Goal: Information Seeking & Learning: Learn about a topic

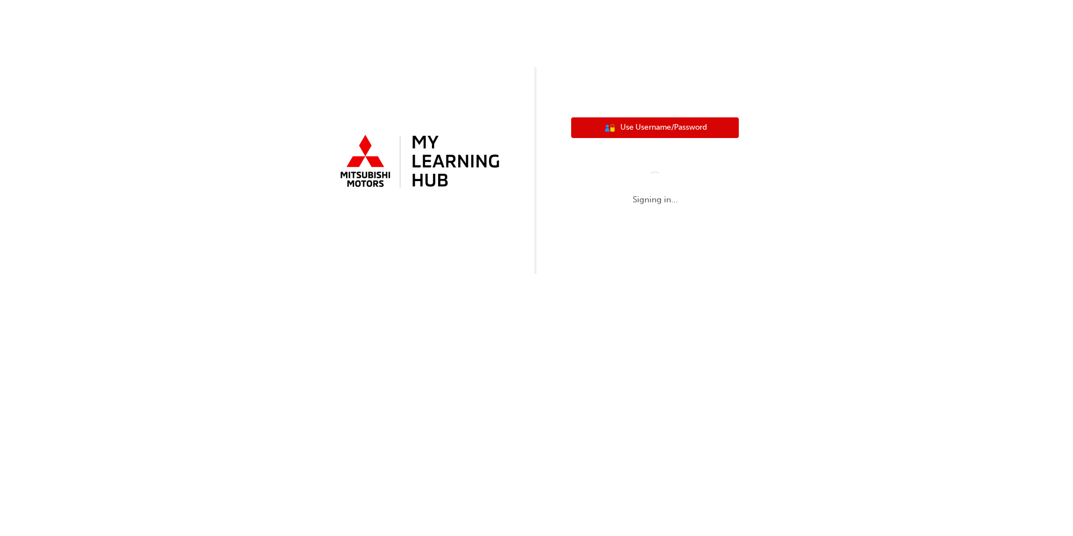
click at [633, 127] on span "Use Username/Password" at bounding box center [663, 127] width 87 height 13
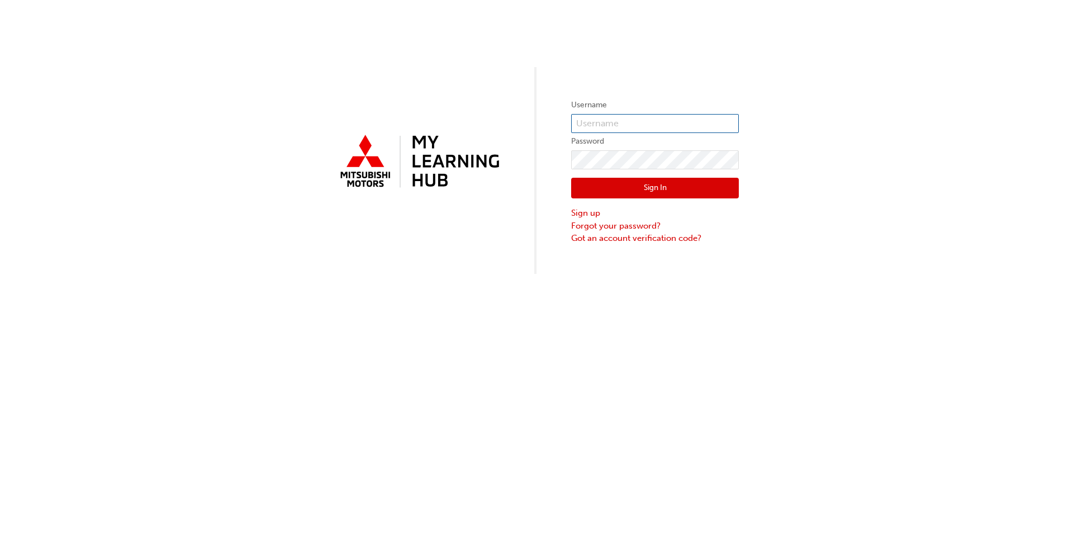
type input "0005986722"
click at [617, 126] on input "0005986722" at bounding box center [655, 123] width 168 height 19
click at [583, 187] on button "Sign In" at bounding box center [655, 188] width 168 height 21
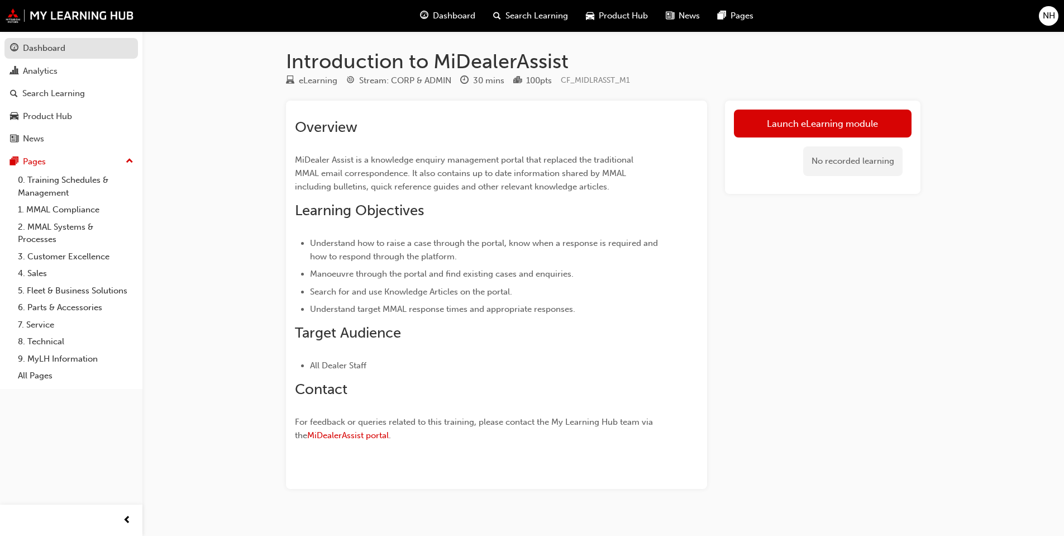
click at [46, 54] on div "Dashboard" at bounding box center [44, 48] width 42 height 13
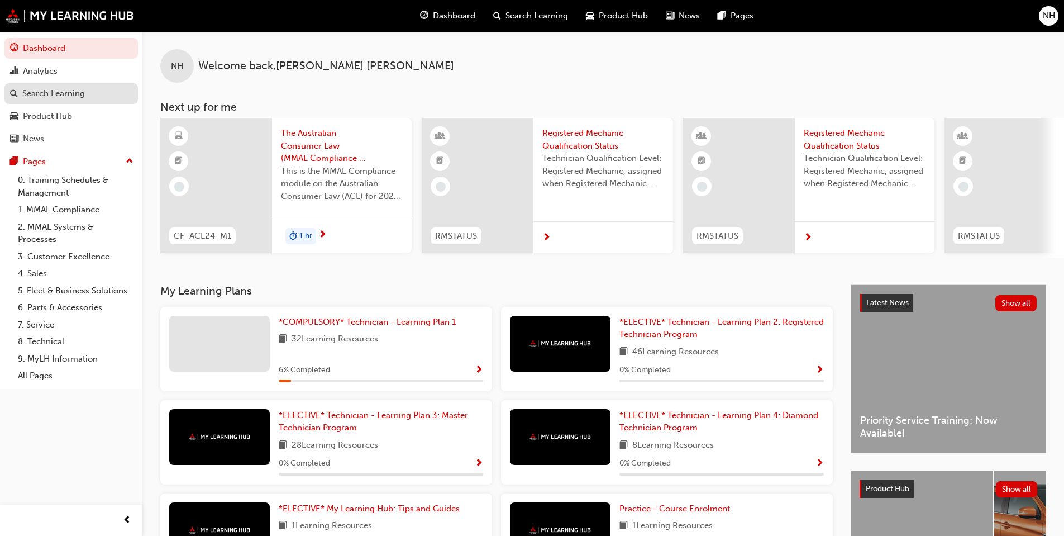
click at [44, 98] on div "Search Learning" at bounding box center [53, 93] width 63 height 13
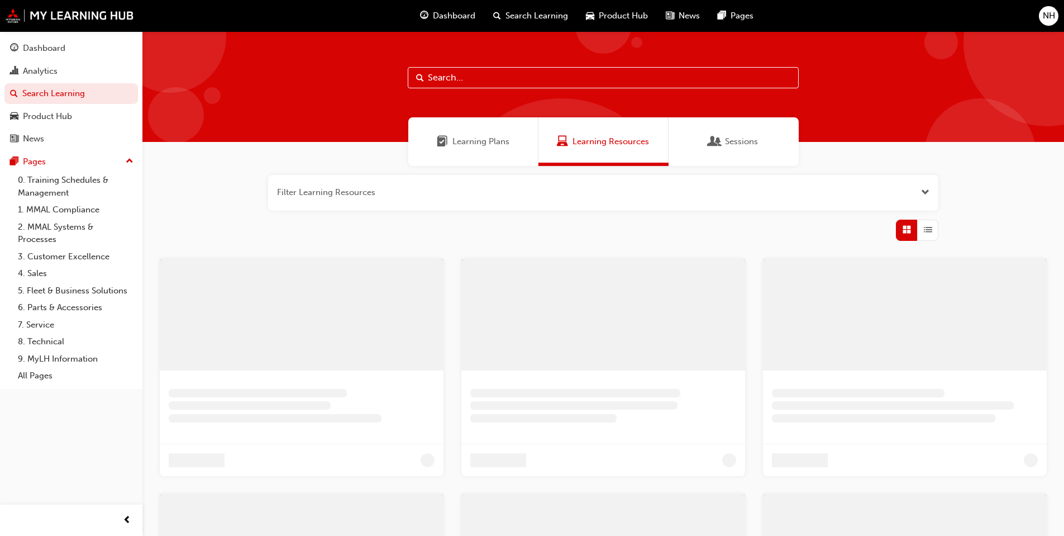
click at [473, 79] on input "text" at bounding box center [603, 77] width 391 height 21
type input "asx"
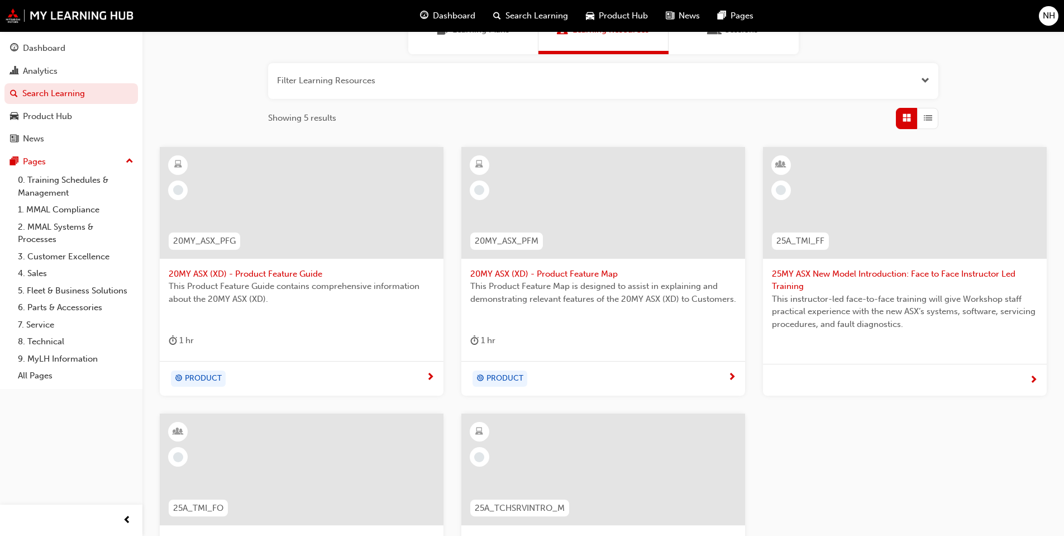
scroll to position [168, 0]
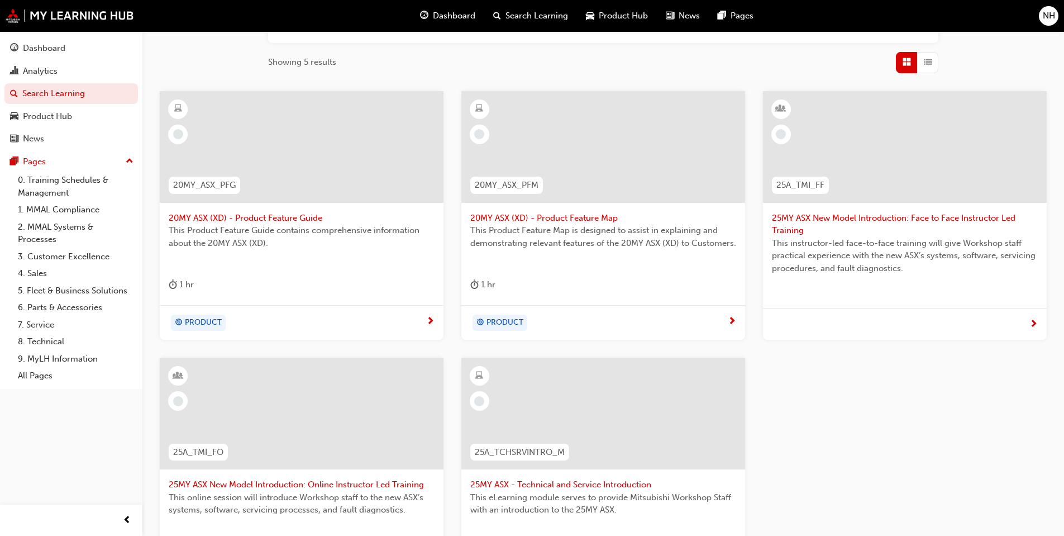
click at [837, 214] on span "25MY ASX New Model Introduction: Face to Face Instructor Led Training" at bounding box center [905, 224] width 266 height 25
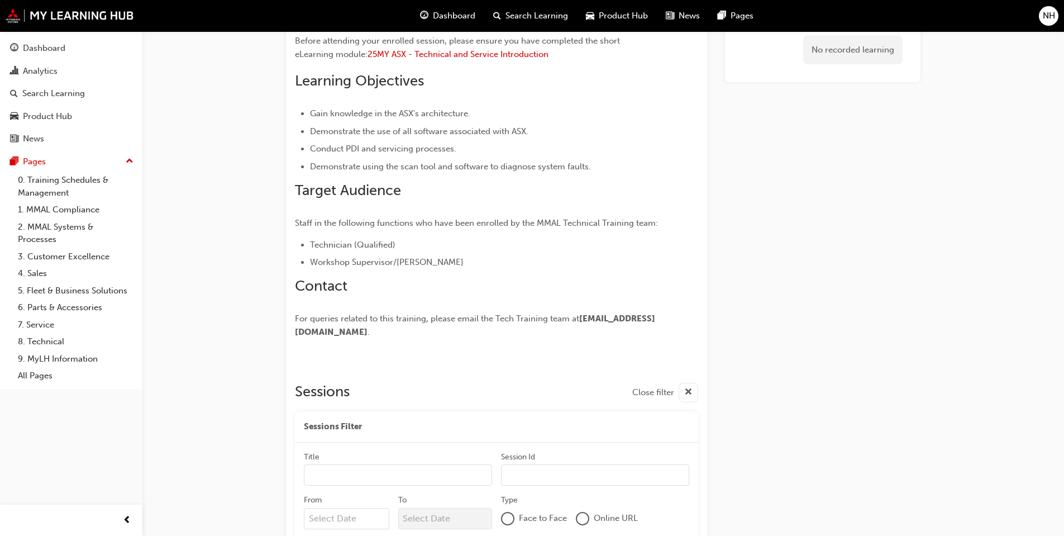
scroll to position [223, 0]
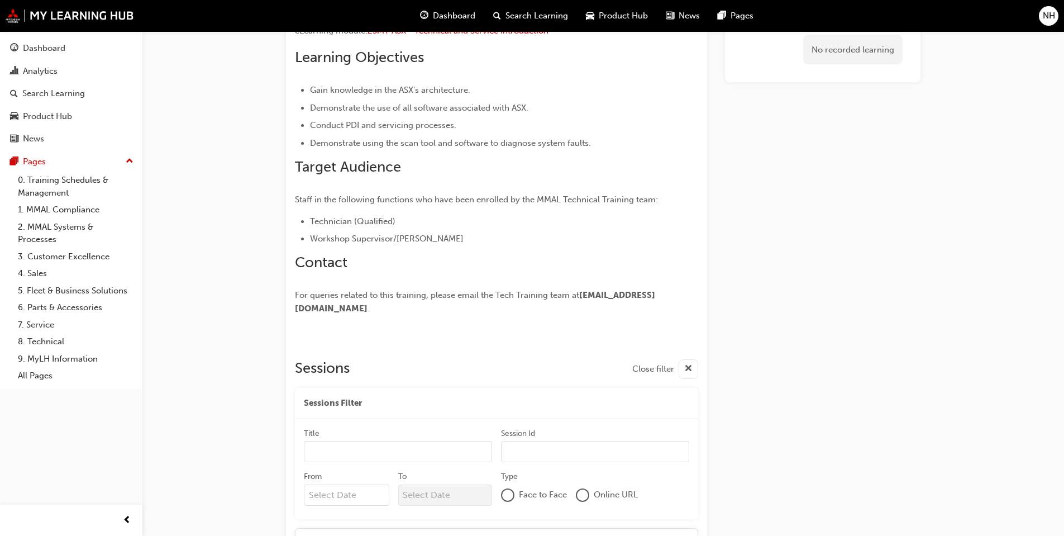
click at [474, 245] on li "Workshop Supervisor/[PERSON_NAME]" at bounding box center [484, 238] width 348 height 13
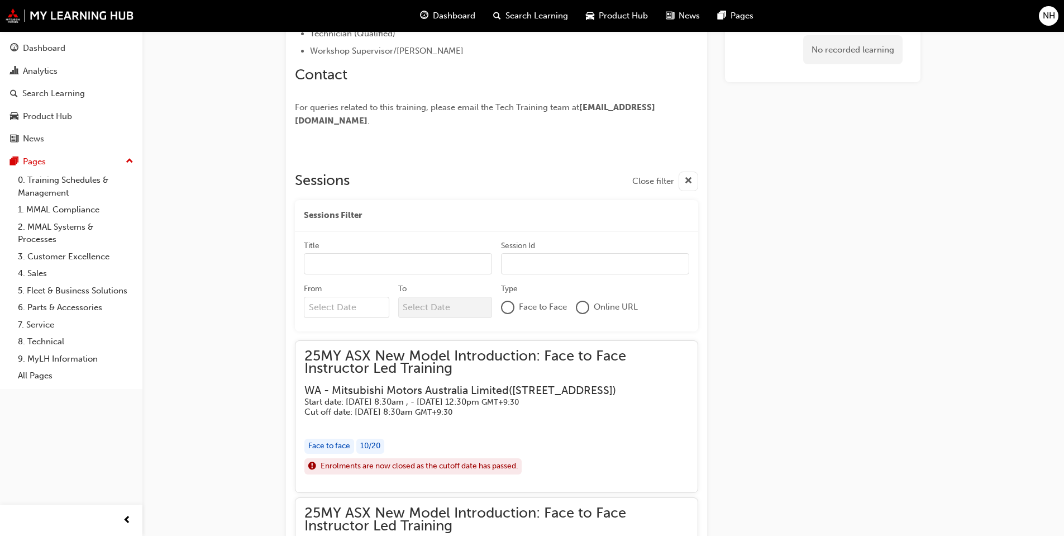
scroll to position [225, 0]
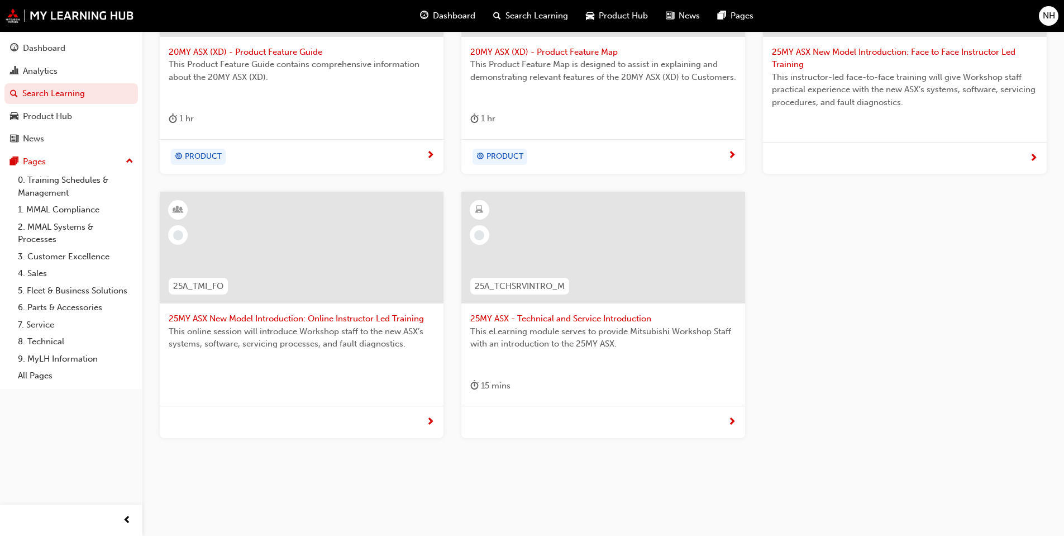
scroll to position [335, 0]
click at [551, 319] on span "25MY ASX - Technical and Service Introduction" at bounding box center [603, 317] width 266 height 13
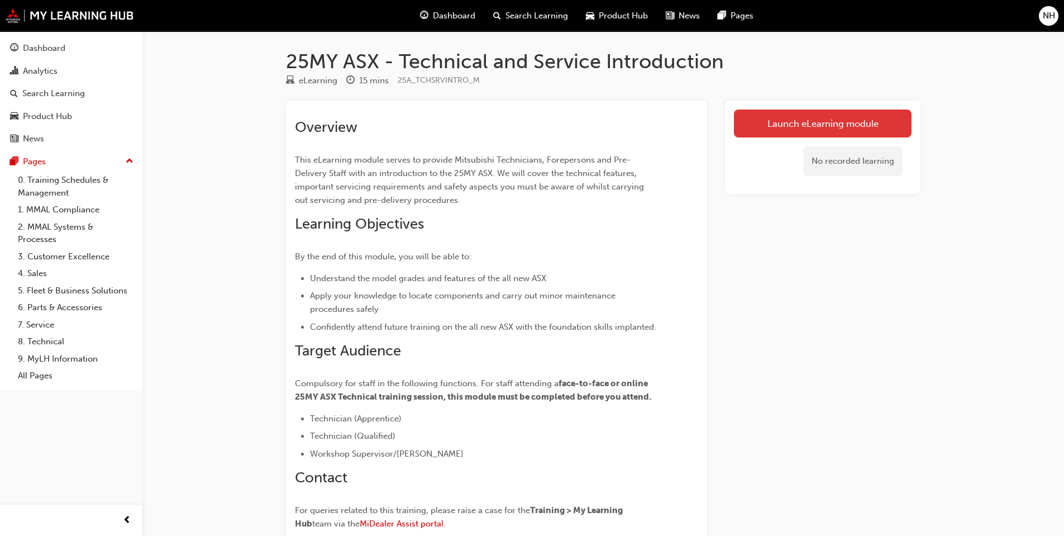
click at [858, 125] on link "Launch eLearning module" at bounding box center [823, 123] width 178 height 28
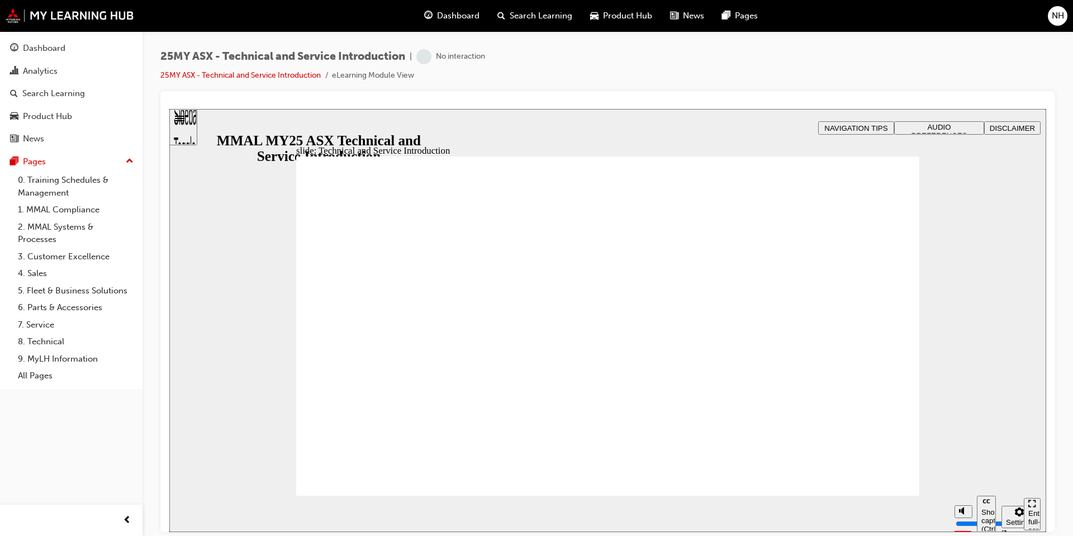
drag, startPoint x: 895, startPoint y: 437, endPoint x: 841, endPoint y: 440, distance: 54.3
drag, startPoint x: 325, startPoint y: 289, endPoint x: 328, endPoint y: 302, distance: 13.1
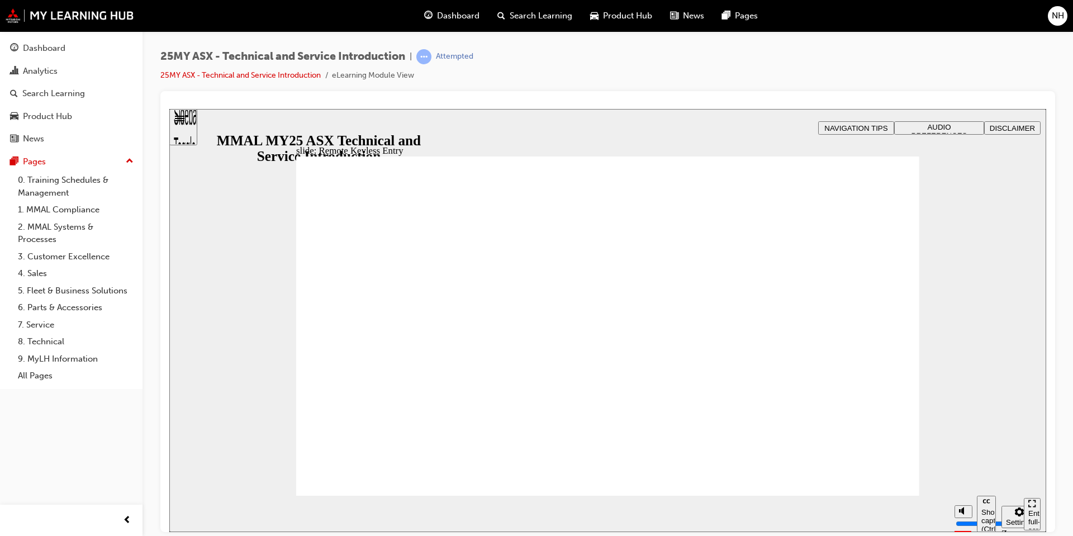
type input "13"
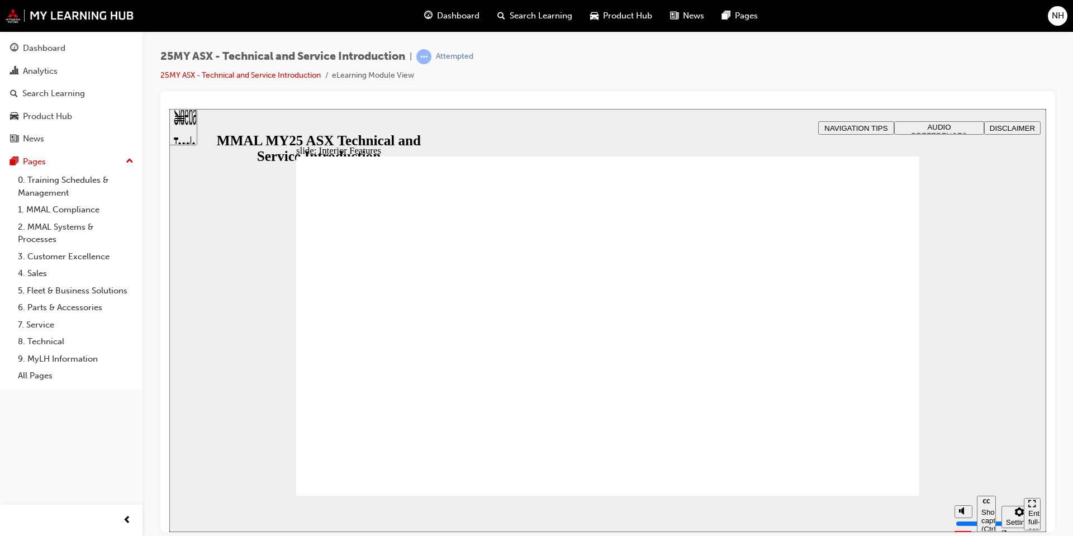
drag, startPoint x: 889, startPoint y: 166, endPoint x: 889, endPoint y: 174, distance: 7.8
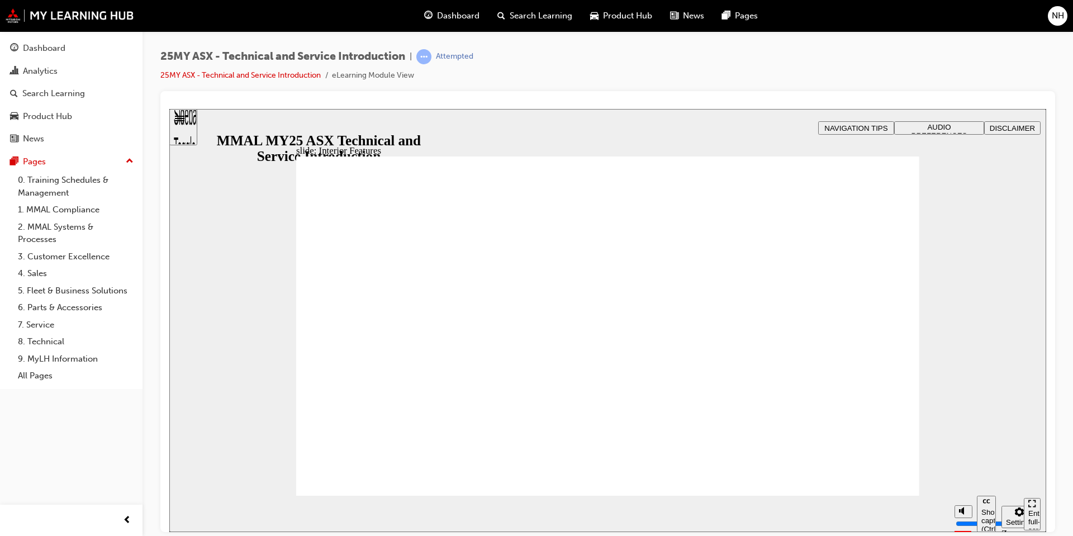
type input "6"
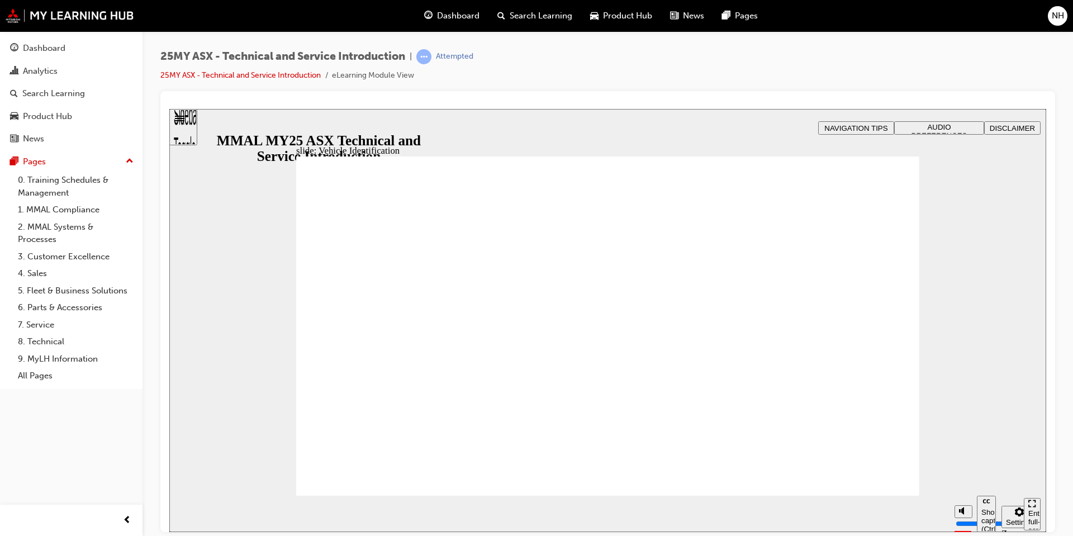
drag, startPoint x: 885, startPoint y: 200, endPoint x: 880, endPoint y: 212, distance: 13.3
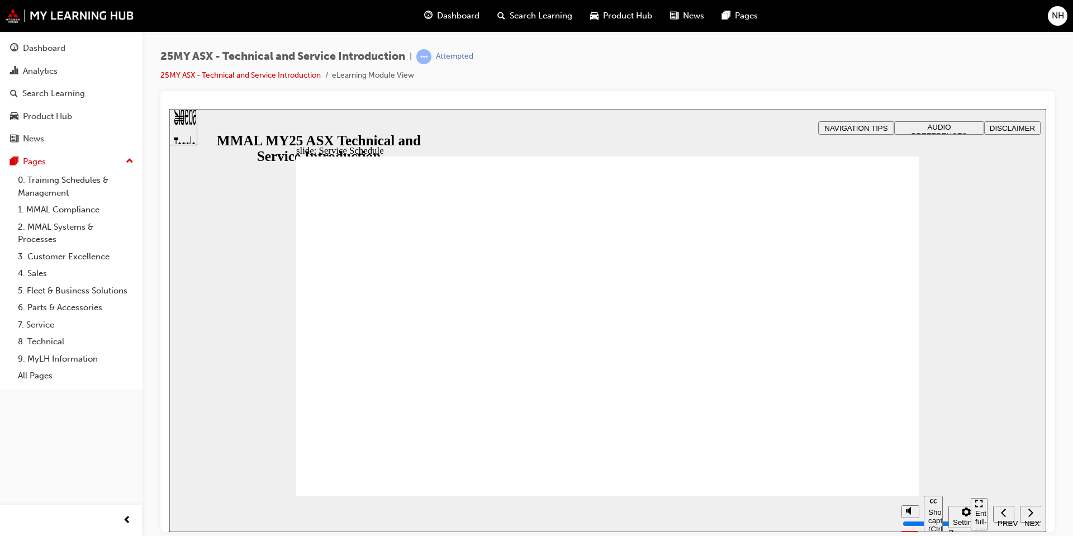
drag, startPoint x: 947, startPoint y: 347, endPoint x: 938, endPoint y: 346, distance: 9.6
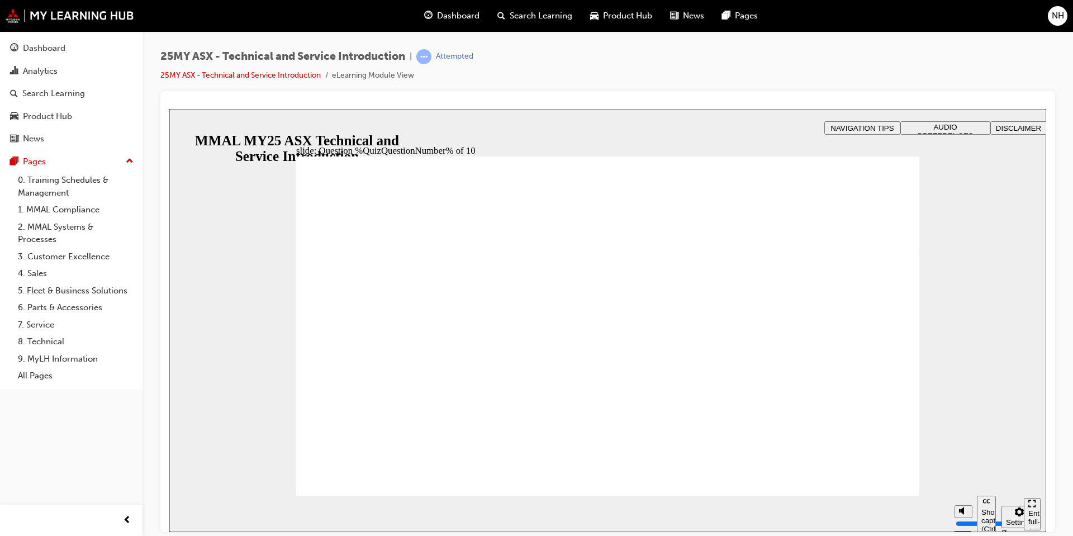
radio input "true"
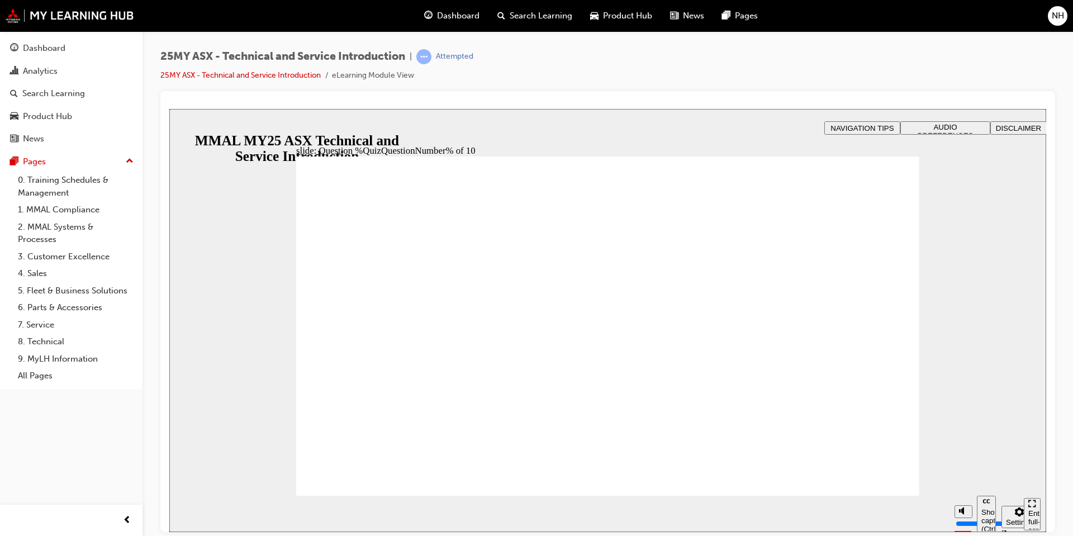
radio input "true"
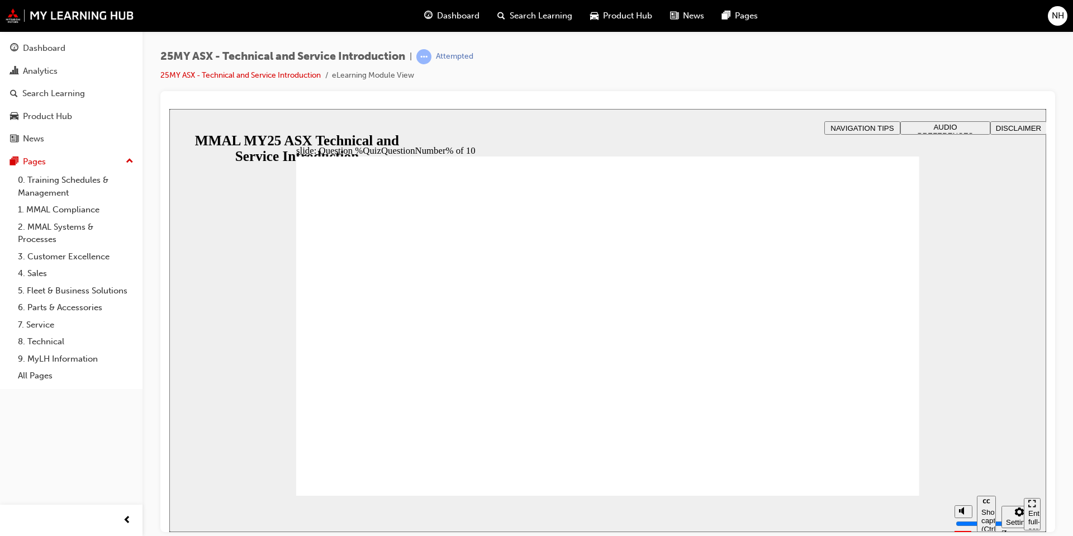
radio input "true"
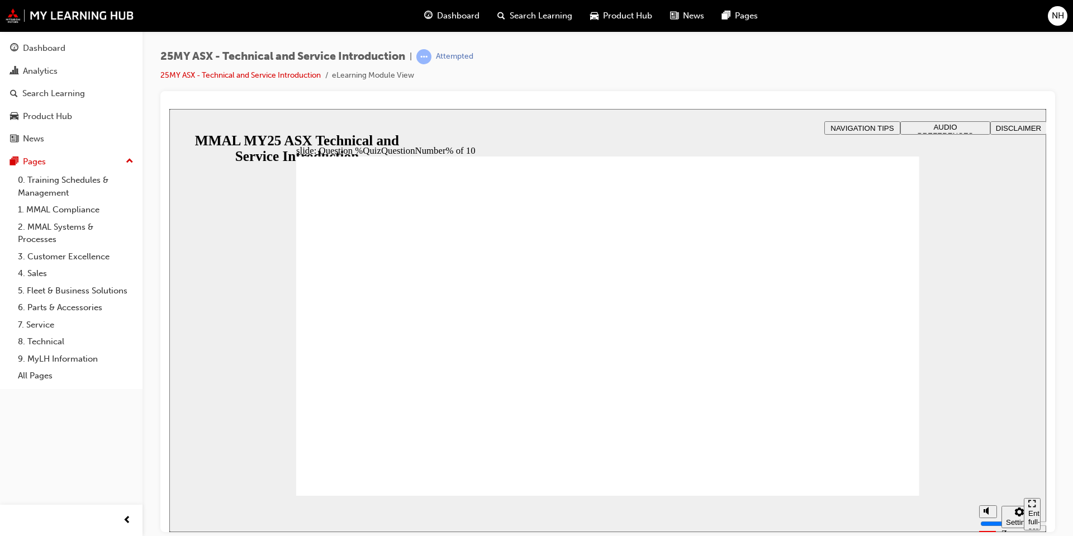
radio input "true"
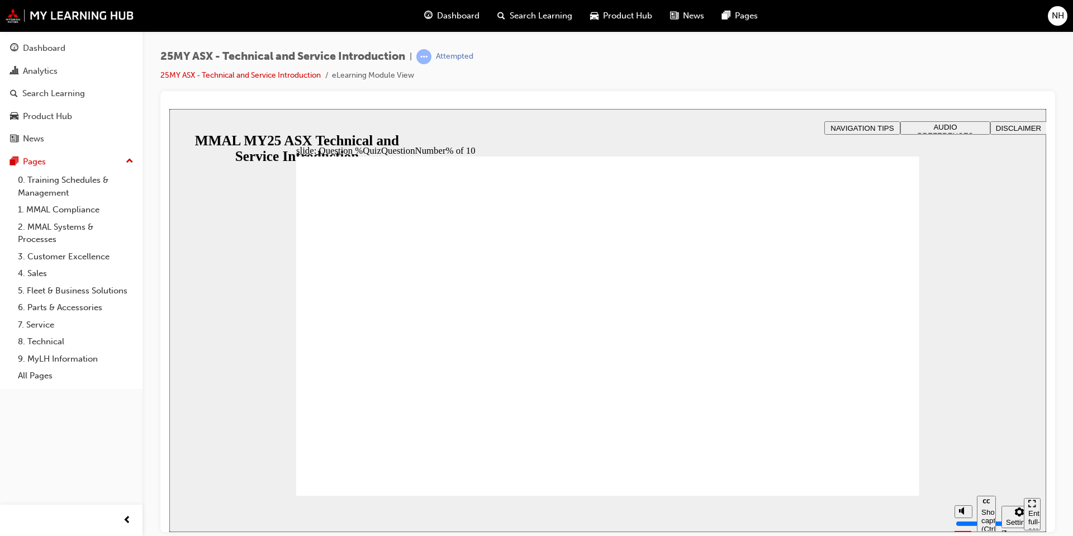
radio input "true"
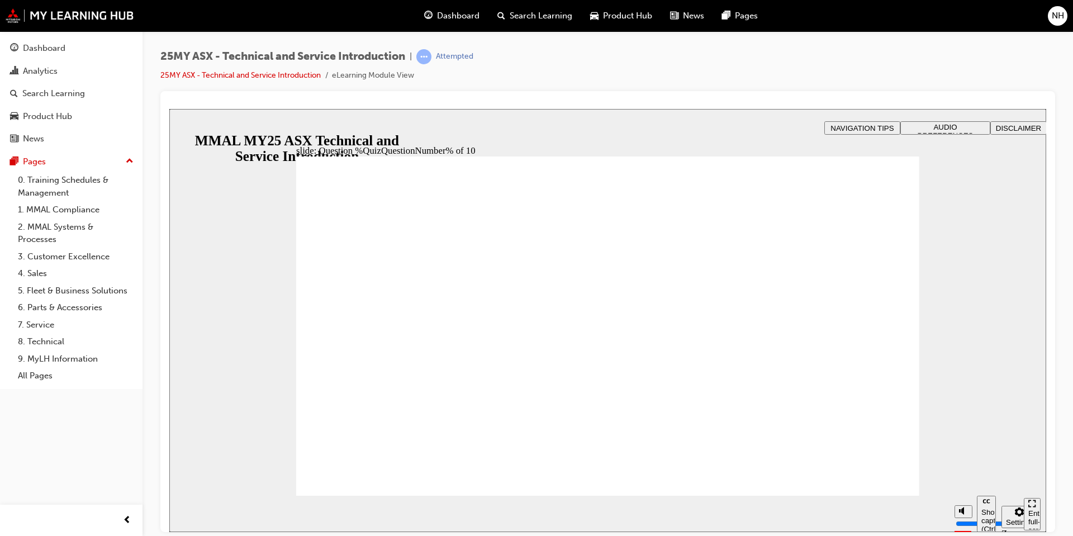
radio input "true"
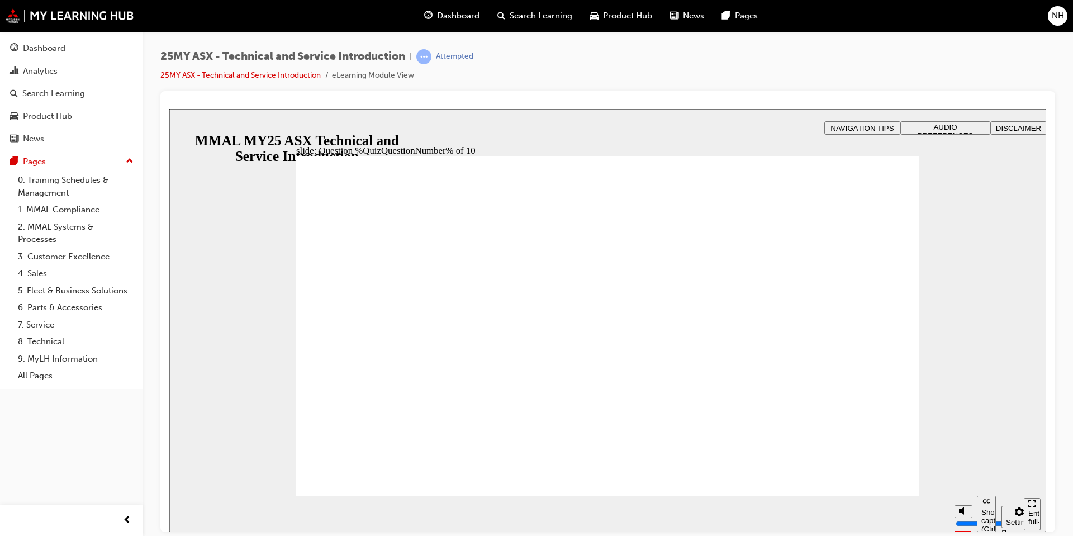
radio input "true"
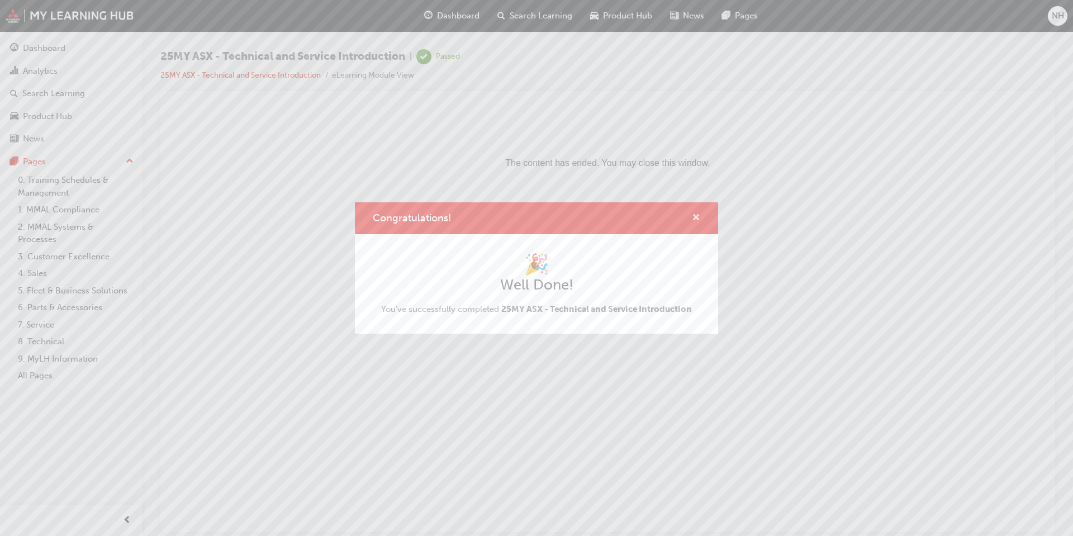
click at [693, 213] on span "cross-icon" at bounding box center [696, 218] width 8 height 10
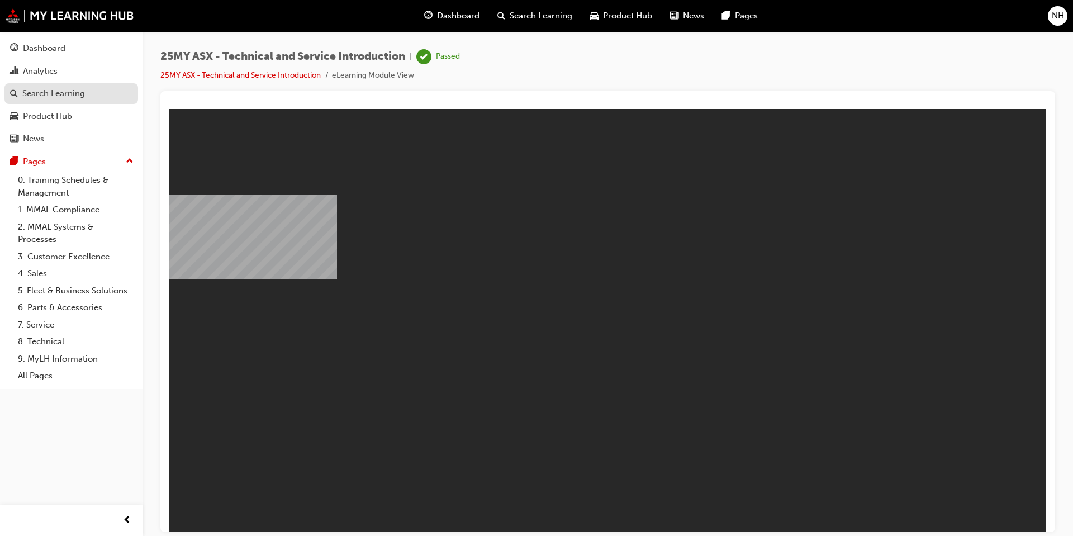
click at [39, 90] on div "Search Learning" at bounding box center [53, 93] width 63 height 13
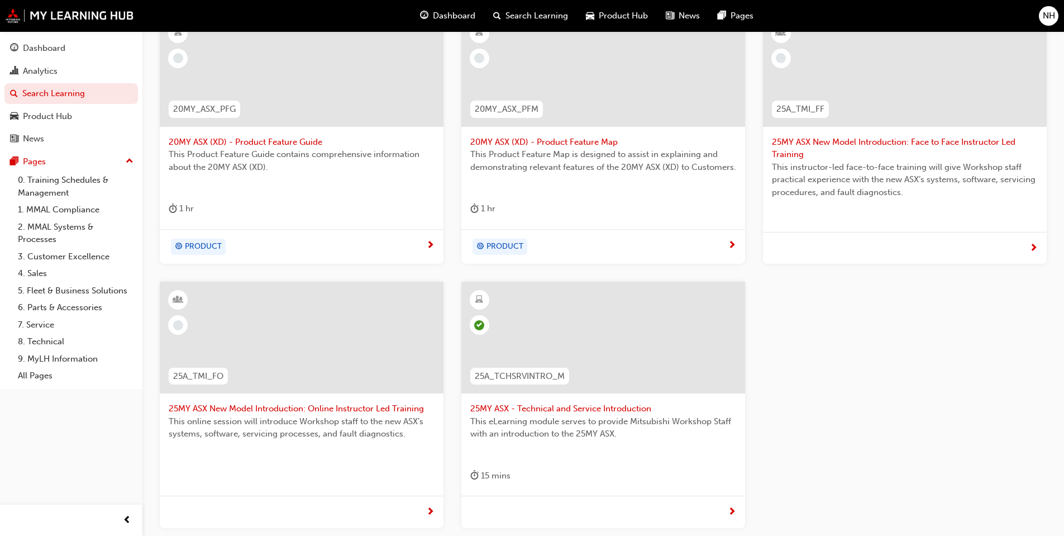
scroll to position [223, 0]
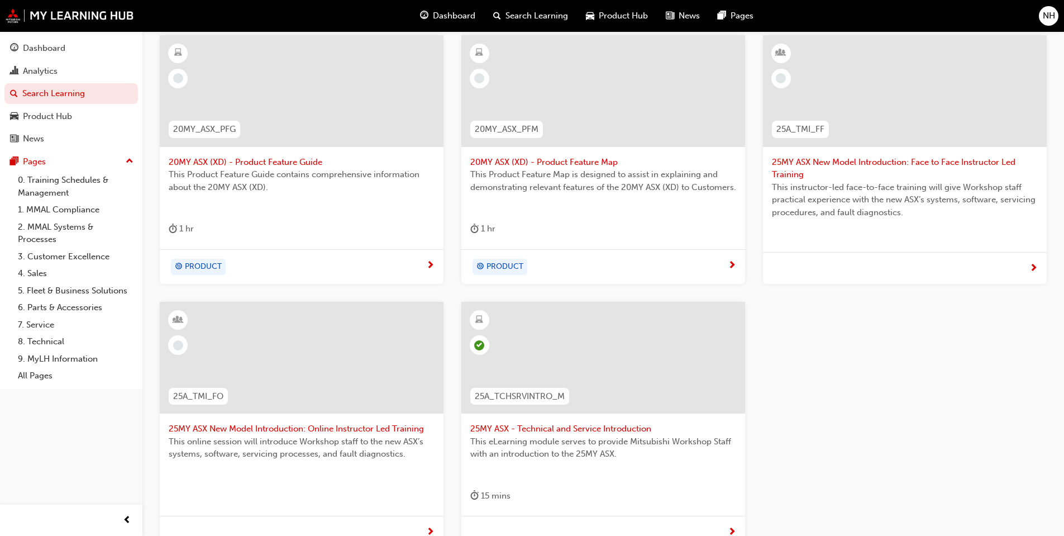
click at [291, 388] on div at bounding box center [302, 358] width 284 height 112
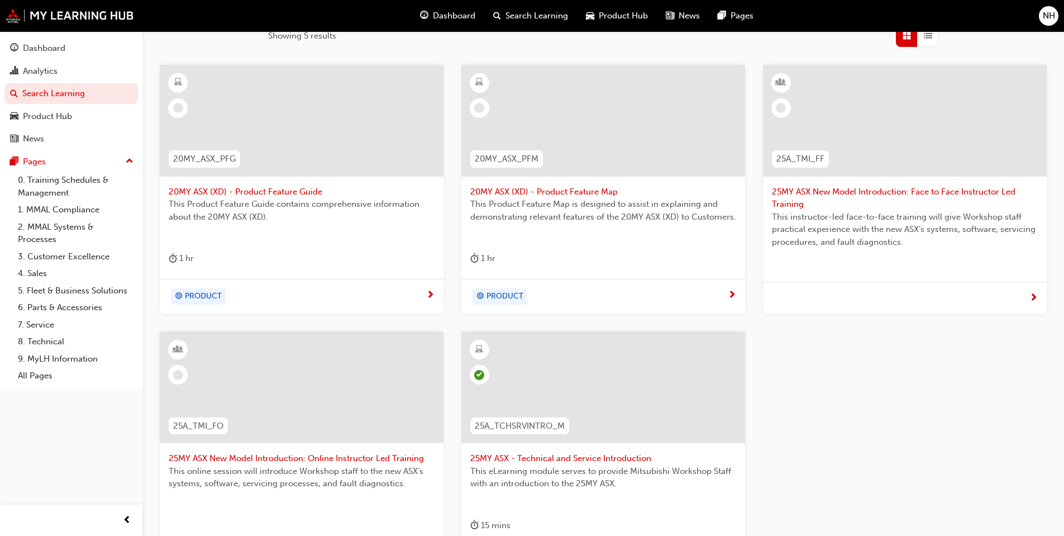
scroll to position [56, 0]
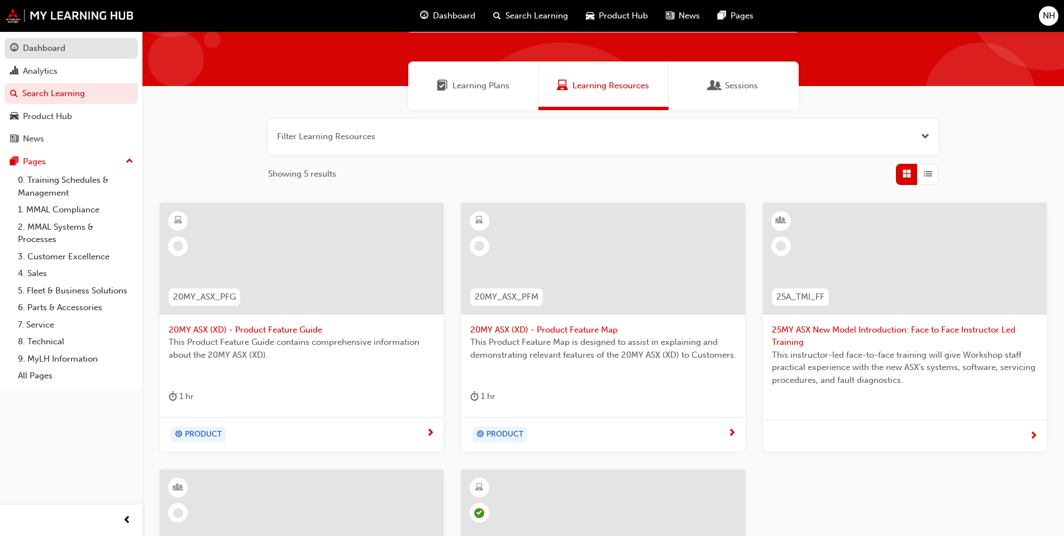
click at [47, 52] on div "Dashboard" at bounding box center [44, 48] width 42 height 13
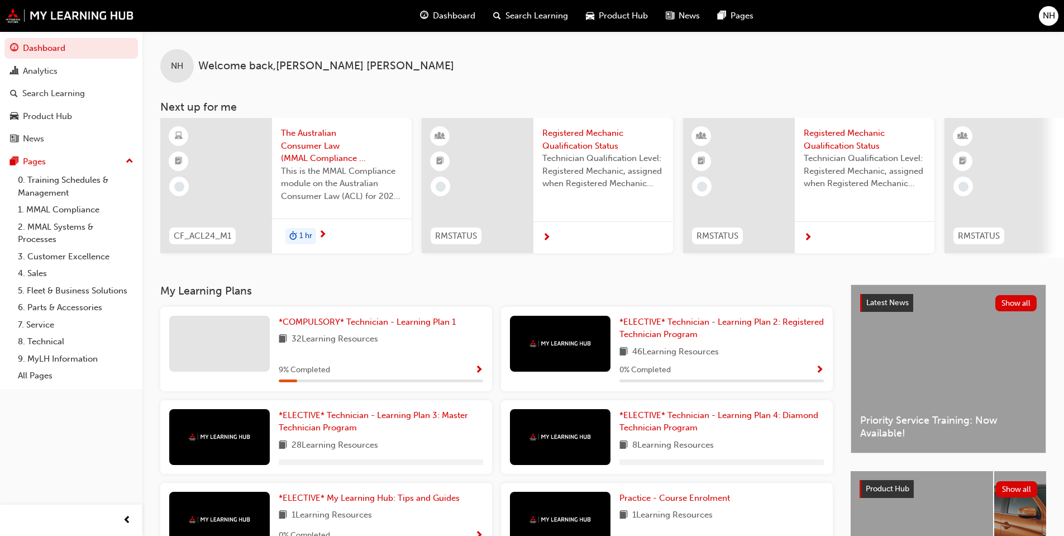
click at [341, 180] on span "This is the MMAL Compliance module on the Australian Consumer Law (ACL) for 202…" at bounding box center [342, 184] width 122 height 38
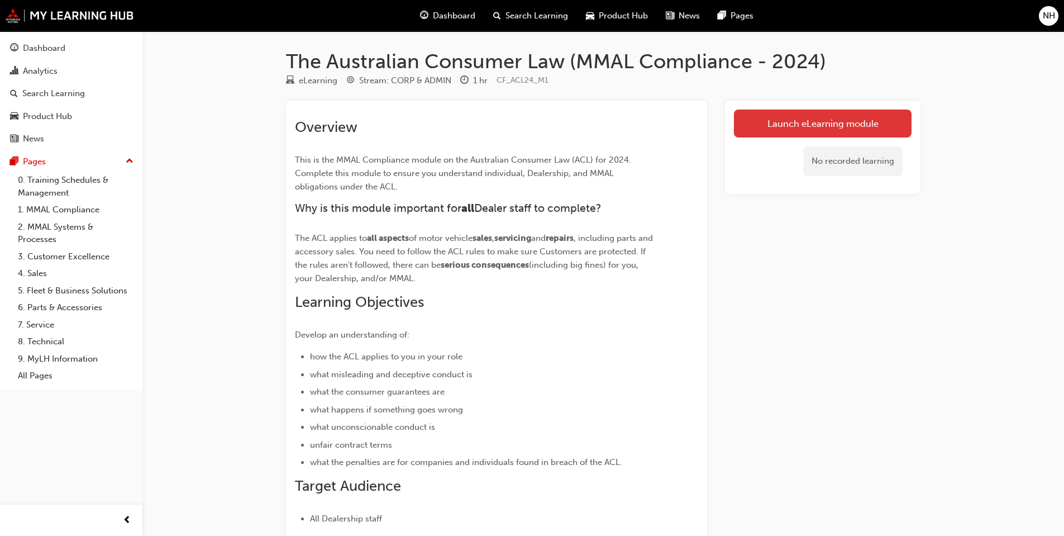
click at [791, 127] on link "Launch eLearning module" at bounding box center [823, 123] width 178 height 28
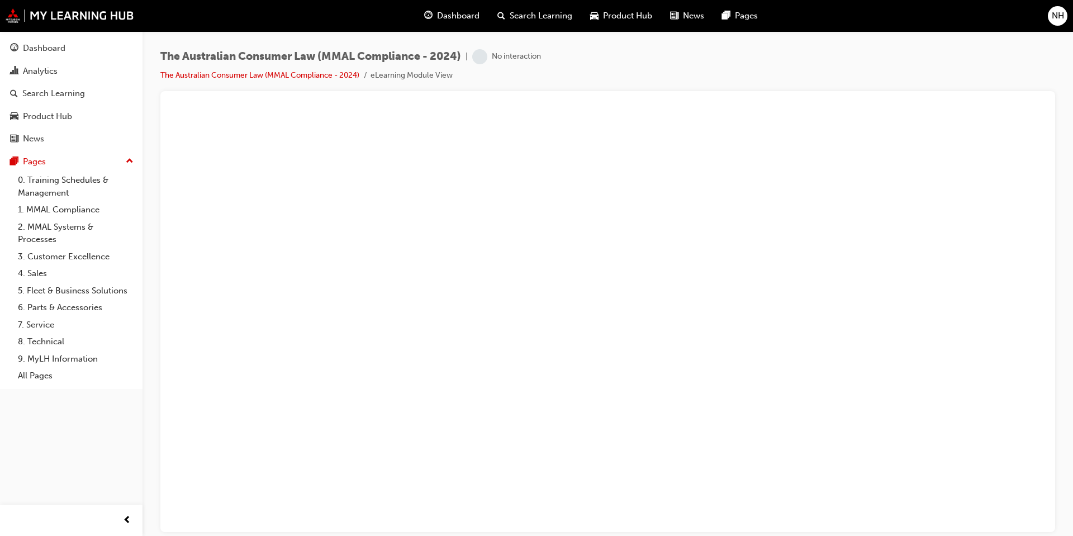
click at [654, 93] on div at bounding box center [607, 311] width 894 height 441
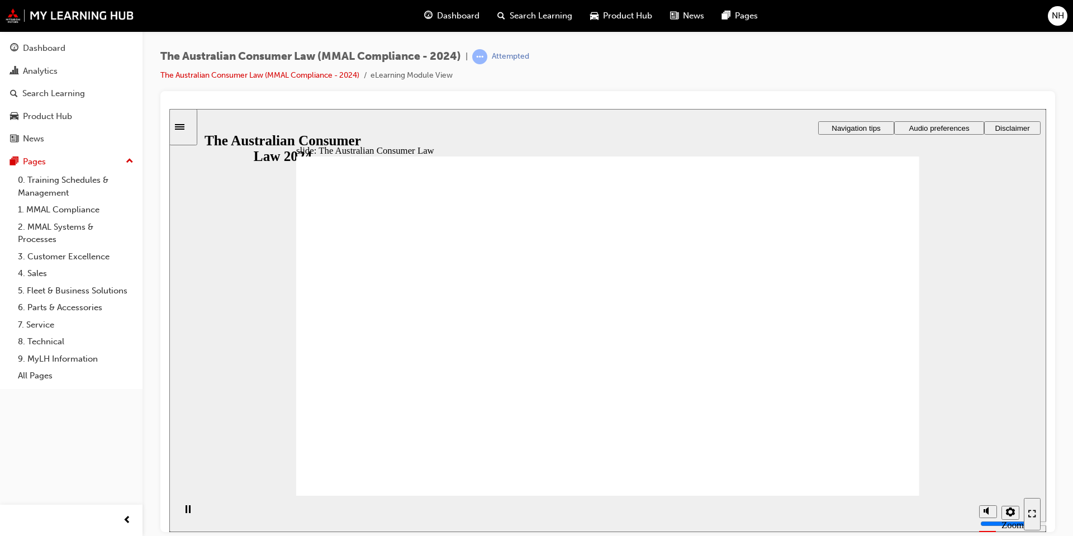
click at [922, 314] on div "slide: The Australian Consumer Law Rectangle 1 Rectangle 1 Rectangle 3 Rectangl…" at bounding box center [607, 319] width 876 height 423
click at [946, 130] on span "Audio preferences" at bounding box center [938, 127] width 60 height 8
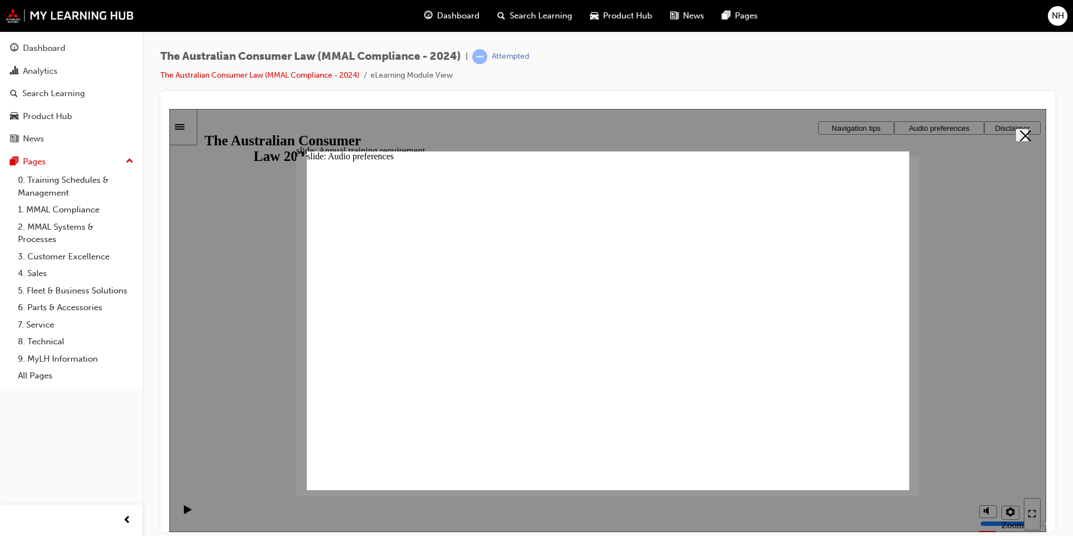
click at [946, 130] on span "Audio preferences" at bounding box center [938, 127] width 60 height 8
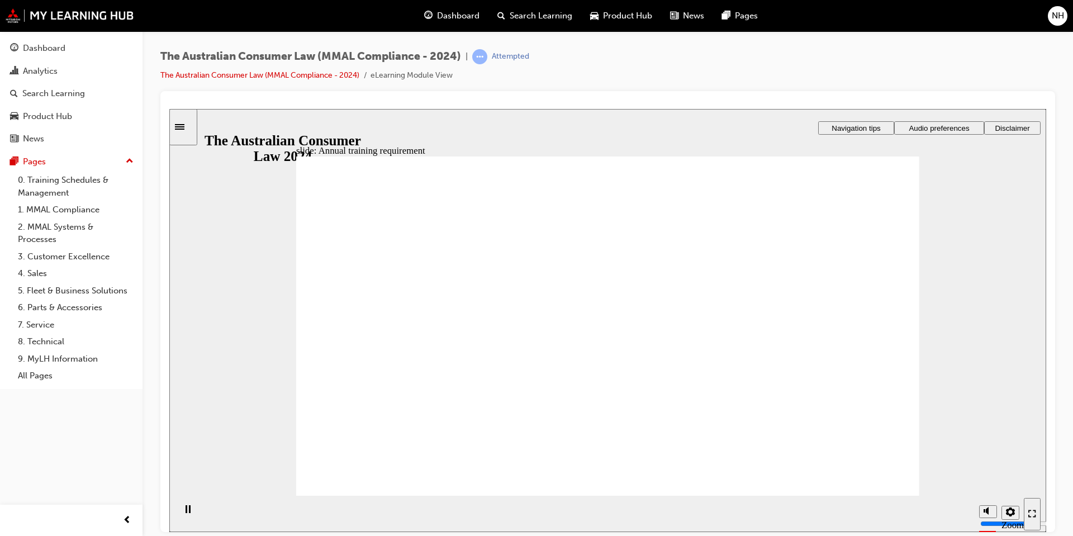
radio input "true"
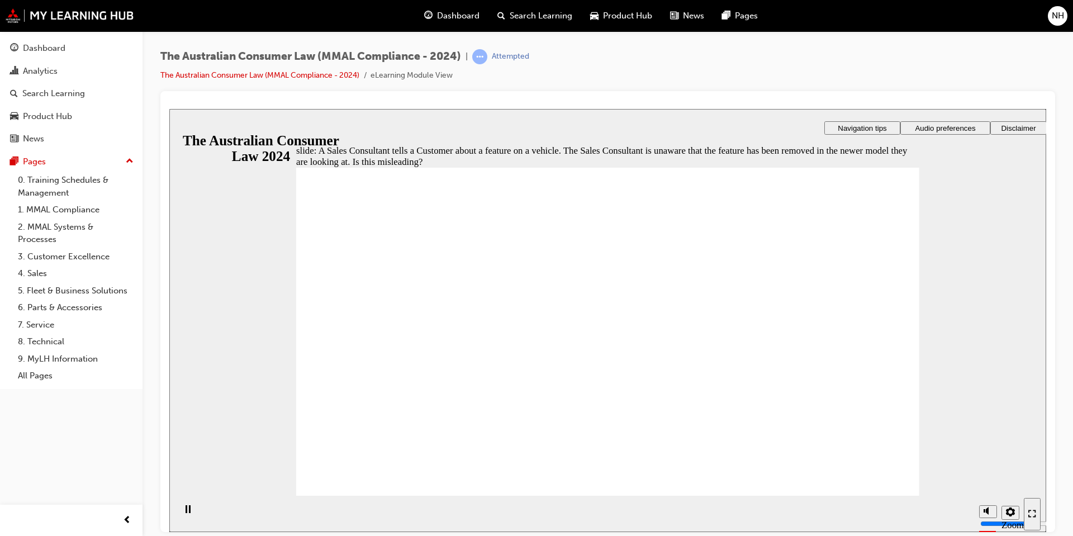
radio input "true"
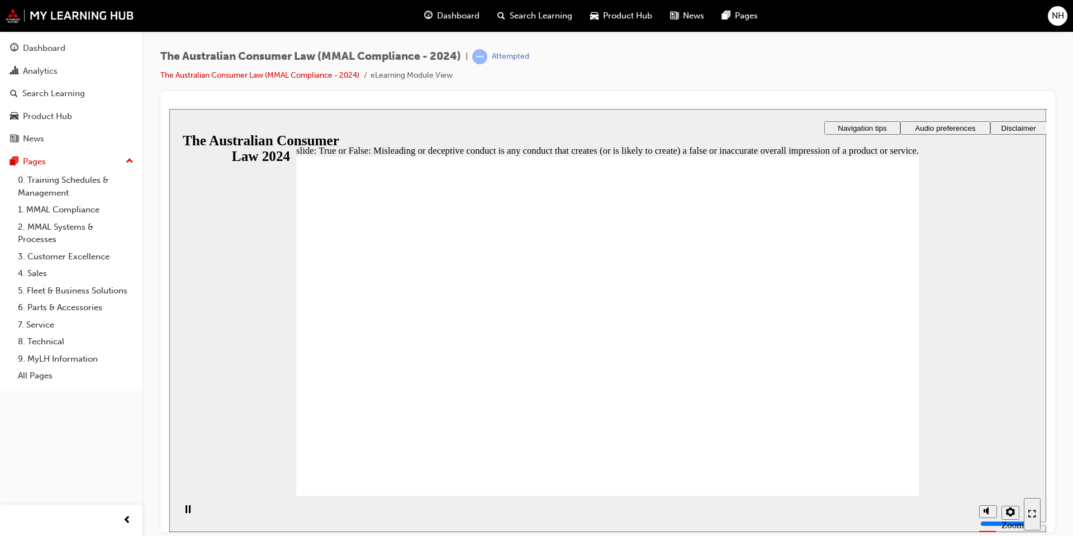
radio input "true"
radio input "false"
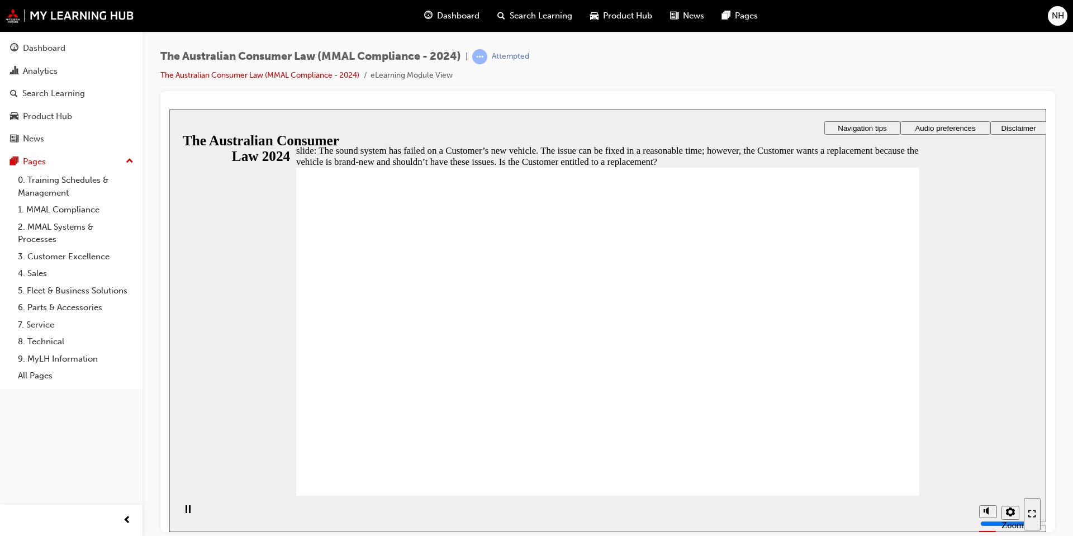
radio input "true"
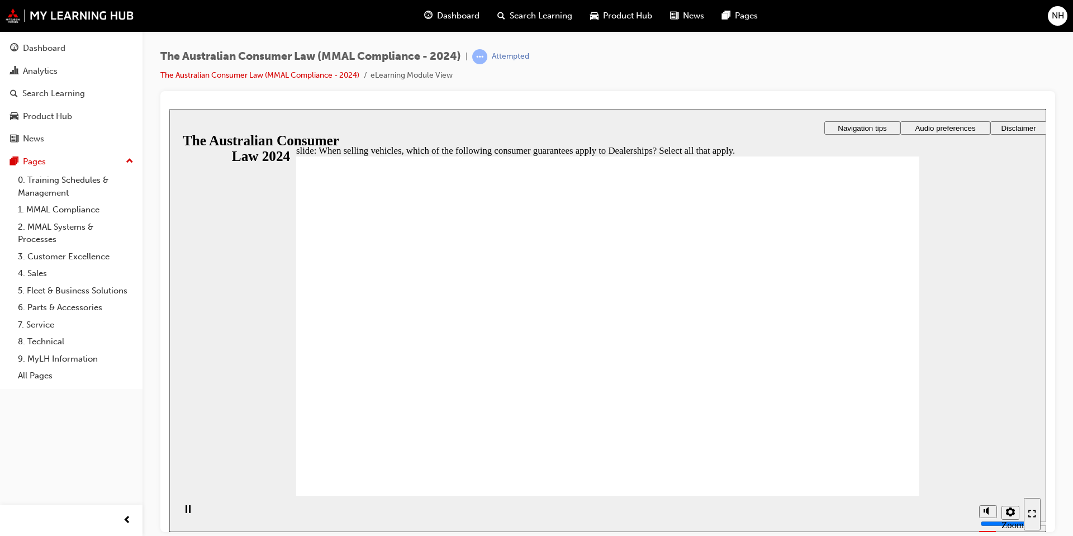
checkbox input "true"
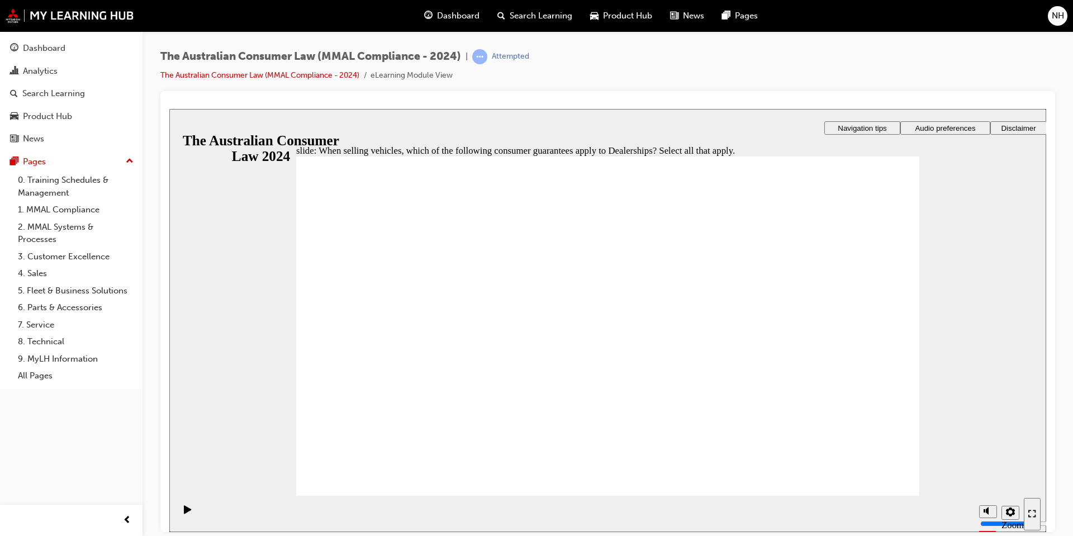
radio input "true"
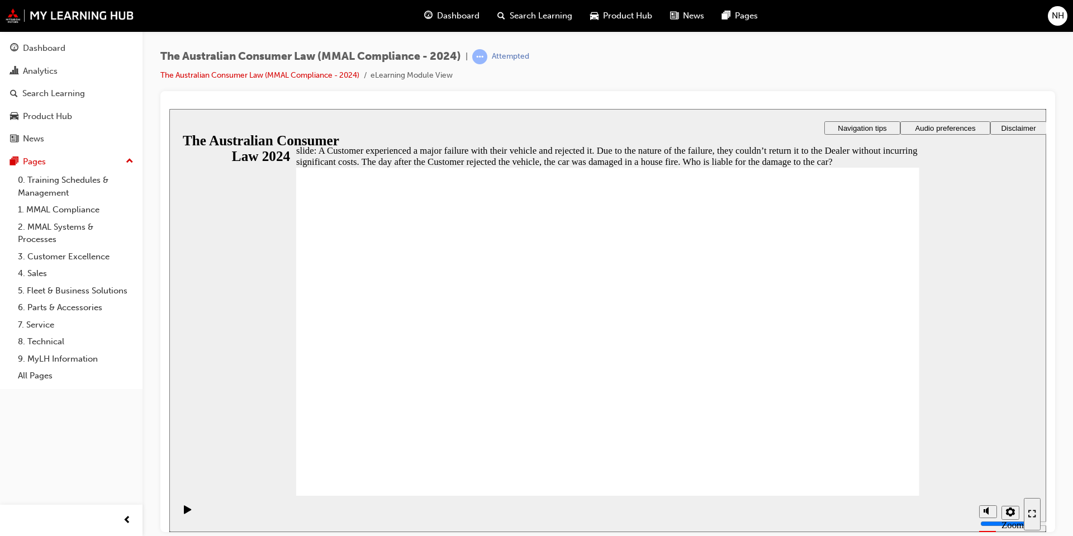
radio input "true"
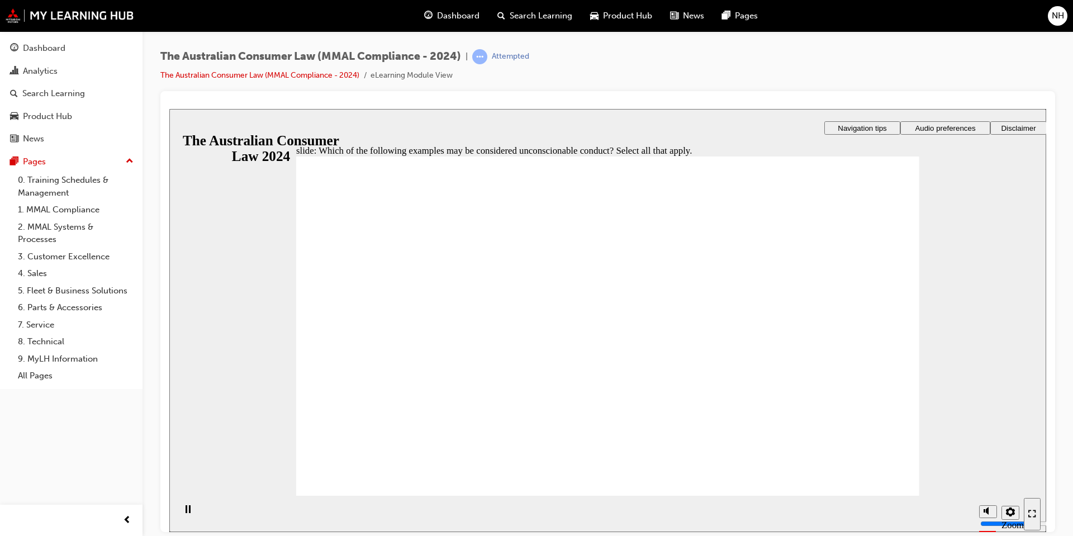
checkbox input "true"
drag, startPoint x: 536, startPoint y: 222, endPoint x: 590, endPoint y: 226, distance: 54.8
checkbox input "true"
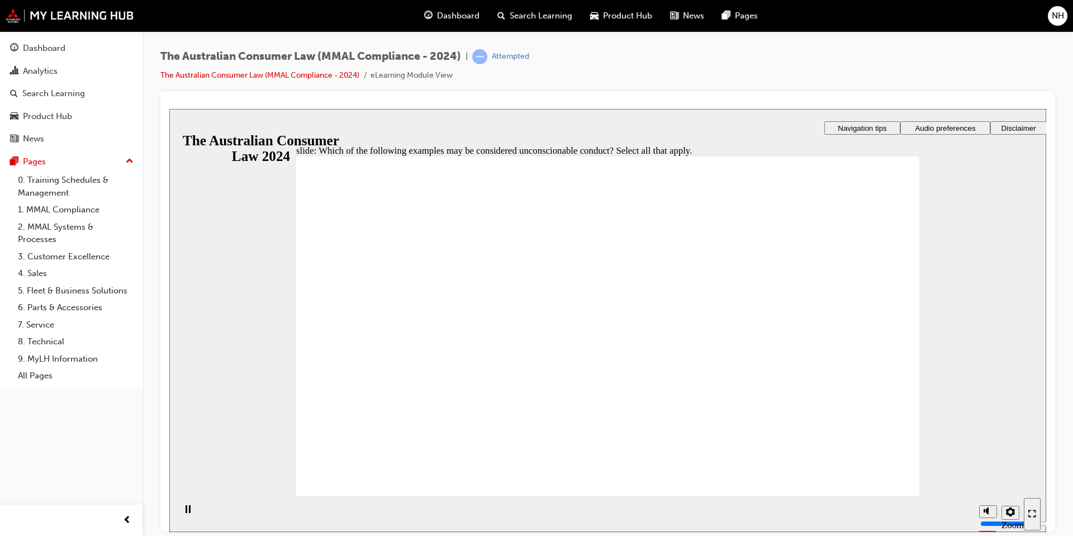
checkbox input "true"
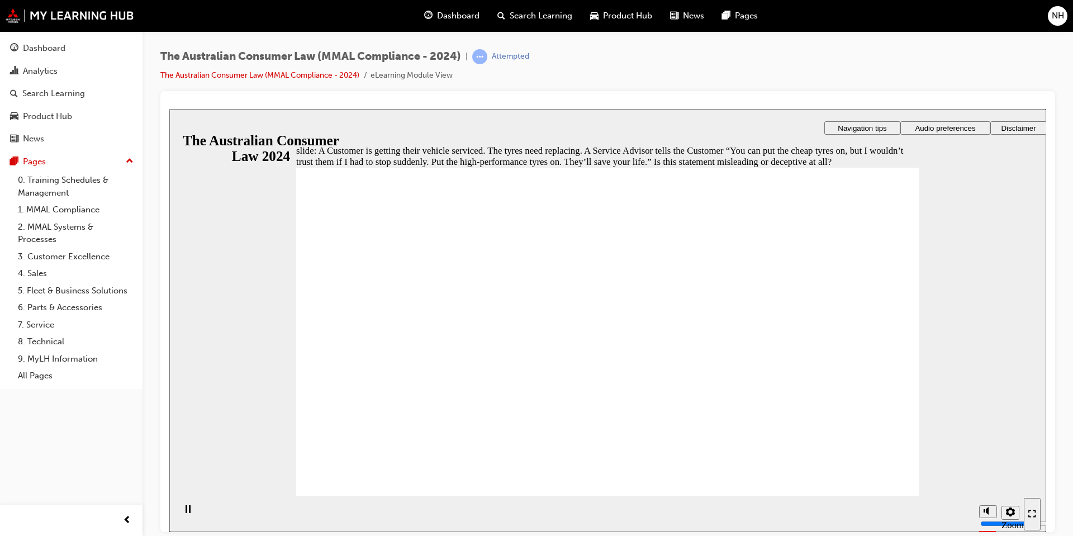
radio input "true"
checkbox input "true"
checkbox input "false"
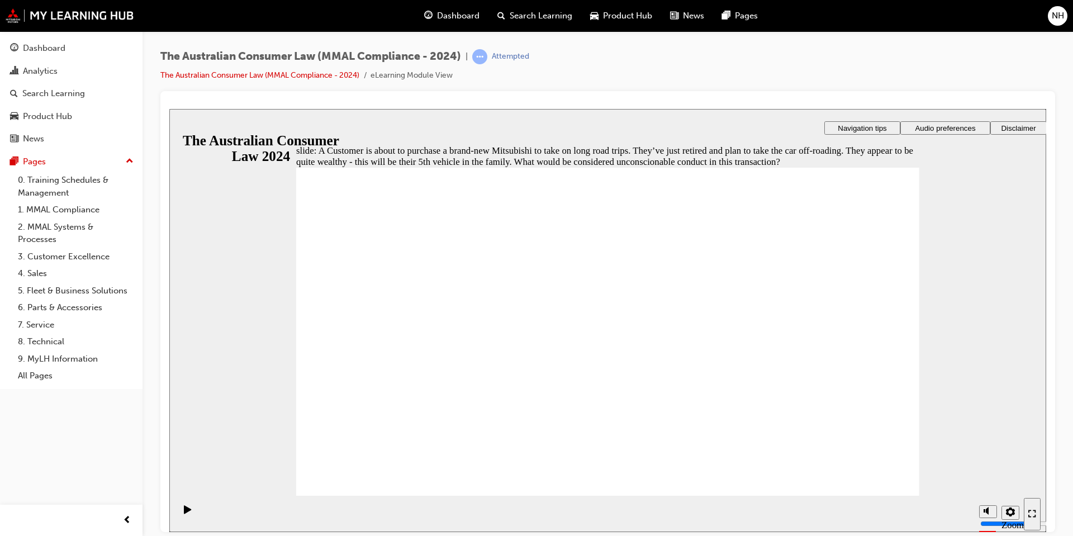
checkbox input "true"
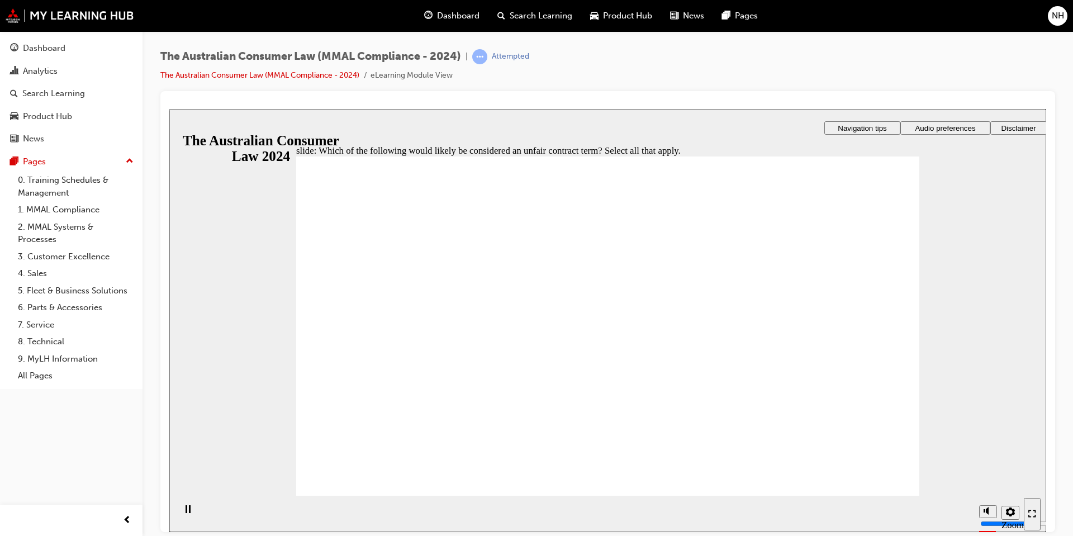
checkbox input "true"
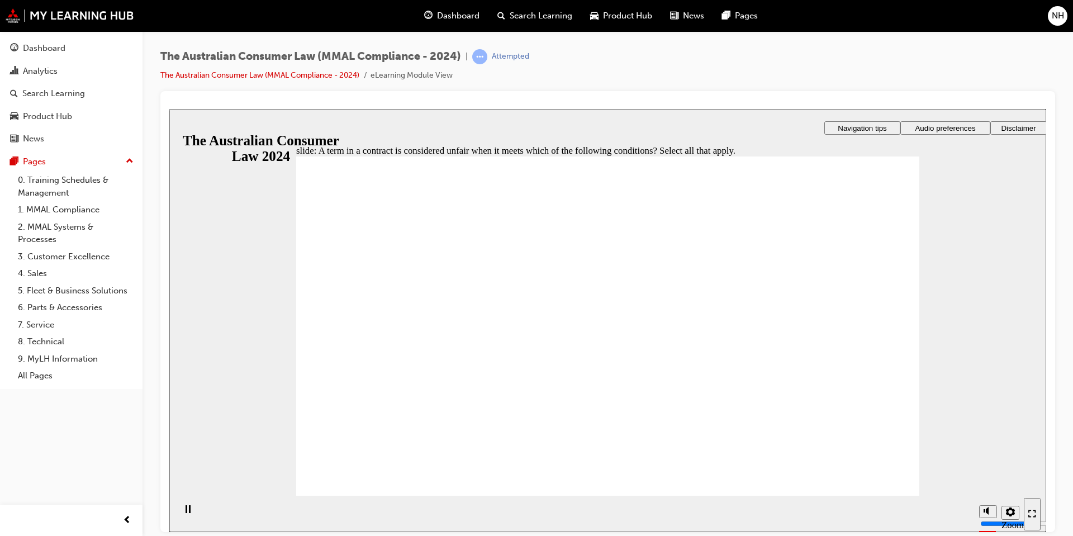
checkbox input "true"
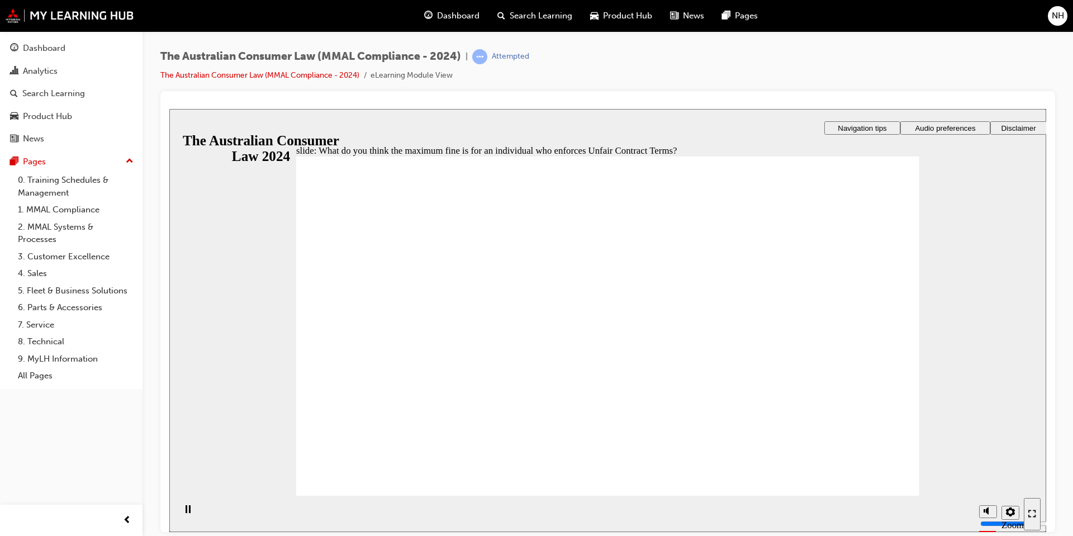
radio input "true"
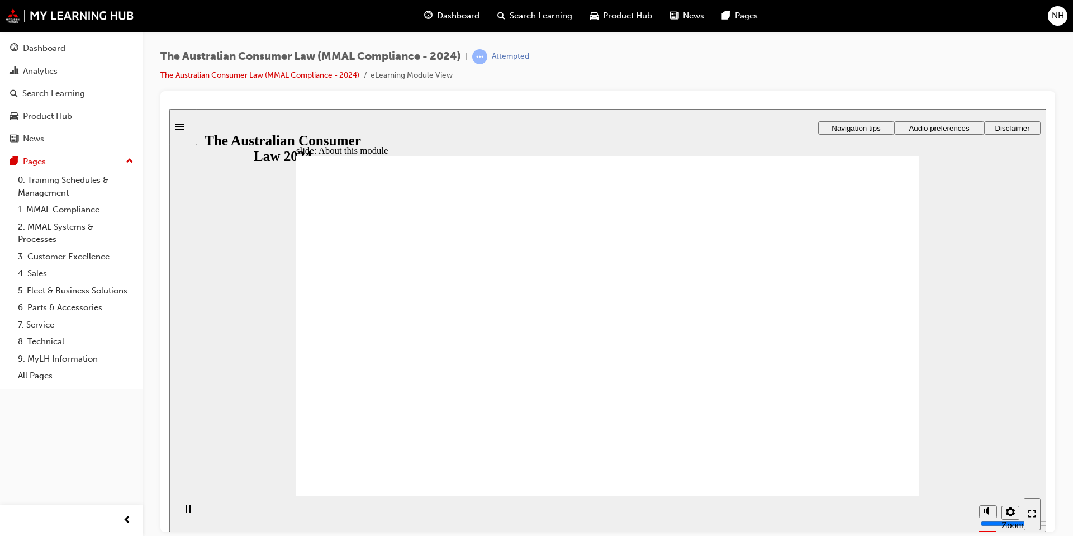
click at [931, 132] on button "Audio preferences" at bounding box center [939, 127] width 90 height 13
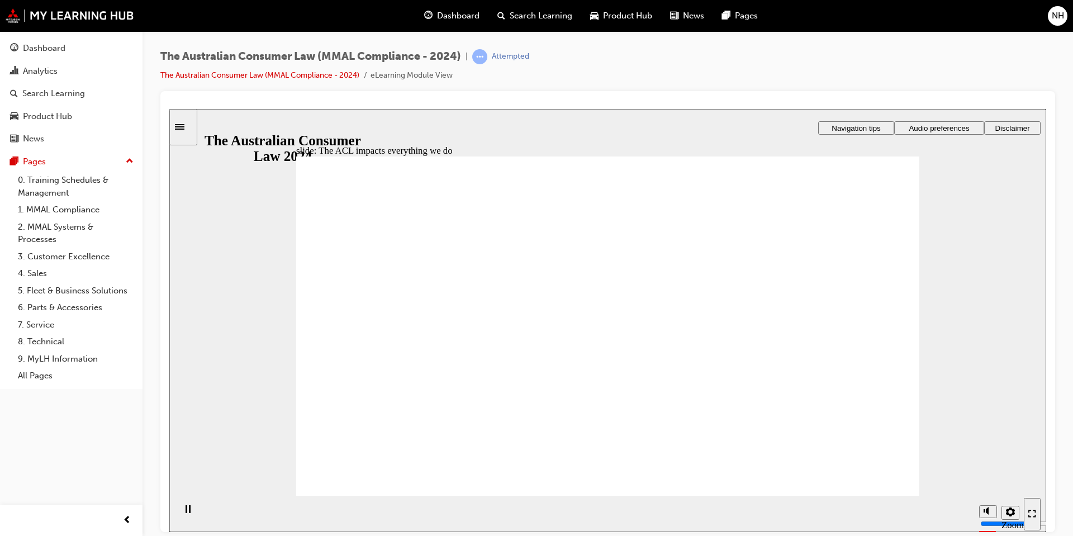
radio input "true"
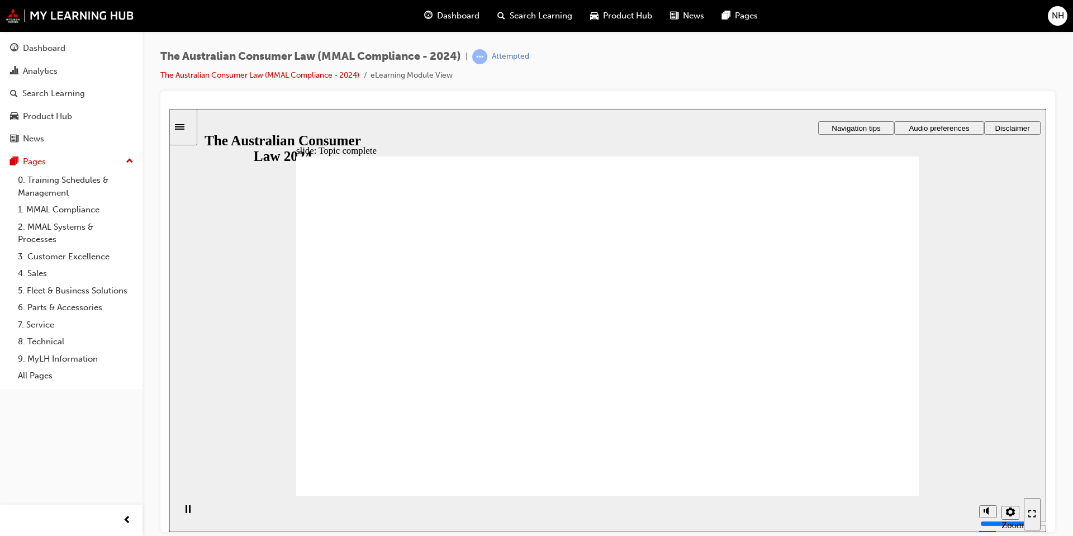
click at [926, 127] on span "Audio preferences" at bounding box center [938, 127] width 60 height 8
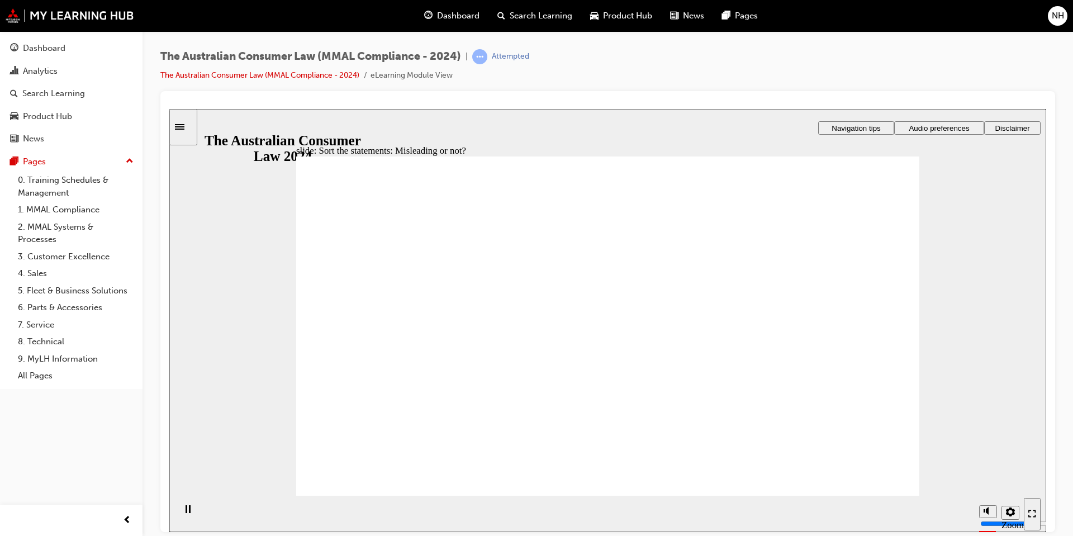
drag, startPoint x: 609, startPoint y: 273, endPoint x: 731, endPoint y: 380, distance: 162.6
drag, startPoint x: 729, startPoint y: 379, endPoint x: 490, endPoint y: 377, distance: 239.1
drag, startPoint x: 611, startPoint y: 285, endPoint x: 487, endPoint y: 379, distance: 155.5
drag, startPoint x: 490, startPoint y: 379, endPoint x: 713, endPoint y: 382, distance: 223.5
drag, startPoint x: 614, startPoint y: 283, endPoint x: 716, endPoint y: 385, distance: 144.2
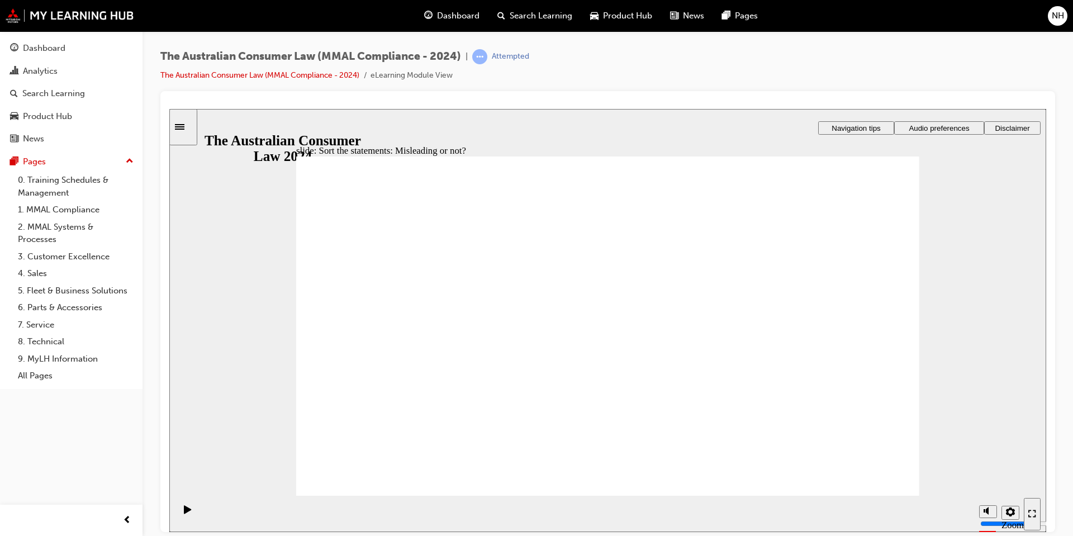
drag, startPoint x: 718, startPoint y: 371, endPoint x: 485, endPoint y: 366, distance: 232.4
drag, startPoint x: 627, startPoint y: 298, endPoint x: 501, endPoint y: 389, distance: 155.3
drag, startPoint x: 501, startPoint y: 389, endPoint x: 512, endPoint y: 388, distance: 10.6
drag, startPoint x: 647, startPoint y: 300, endPoint x: 517, endPoint y: 384, distance: 154.8
drag, startPoint x: 616, startPoint y: 308, endPoint x: 509, endPoint y: 399, distance: 139.8
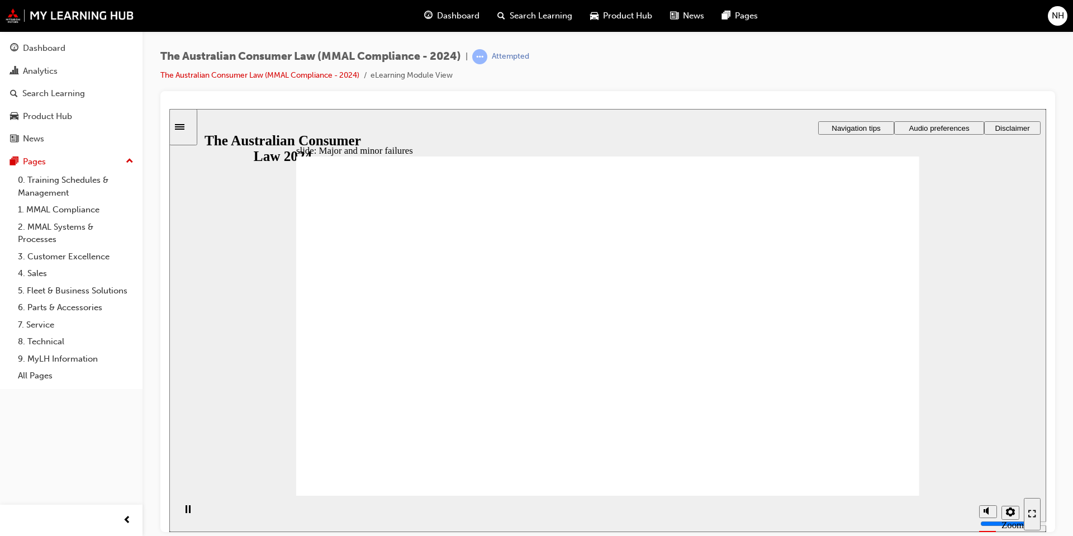
drag, startPoint x: 615, startPoint y: 292, endPoint x: 807, endPoint y: 411, distance: 225.2
drag, startPoint x: 638, startPoint y: 298, endPoint x: 483, endPoint y: 413, distance: 193.7
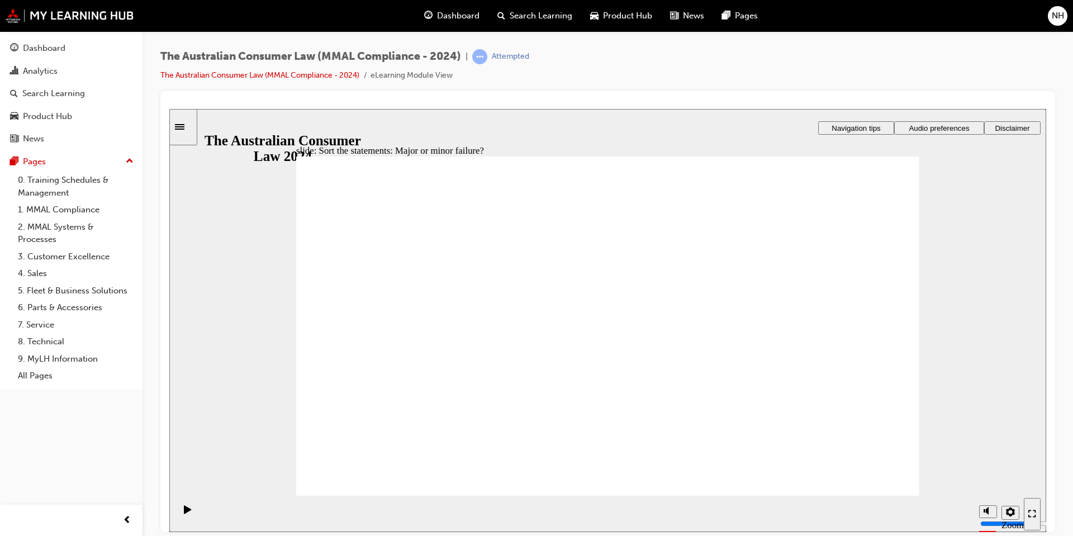
drag, startPoint x: 605, startPoint y: 297, endPoint x: 799, endPoint y: 418, distance: 228.3
drag, startPoint x: 651, startPoint y: 275, endPoint x: 492, endPoint y: 388, distance: 194.4
drag, startPoint x: 601, startPoint y: 286, endPoint x: 449, endPoint y: 393, distance: 186.1
drag, startPoint x: 644, startPoint y: 296, endPoint x: 803, endPoint y: 408, distance: 194.7
drag, startPoint x: 803, startPoint y: 392, endPoint x: 456, endPoint y: 392, distance: 346.9
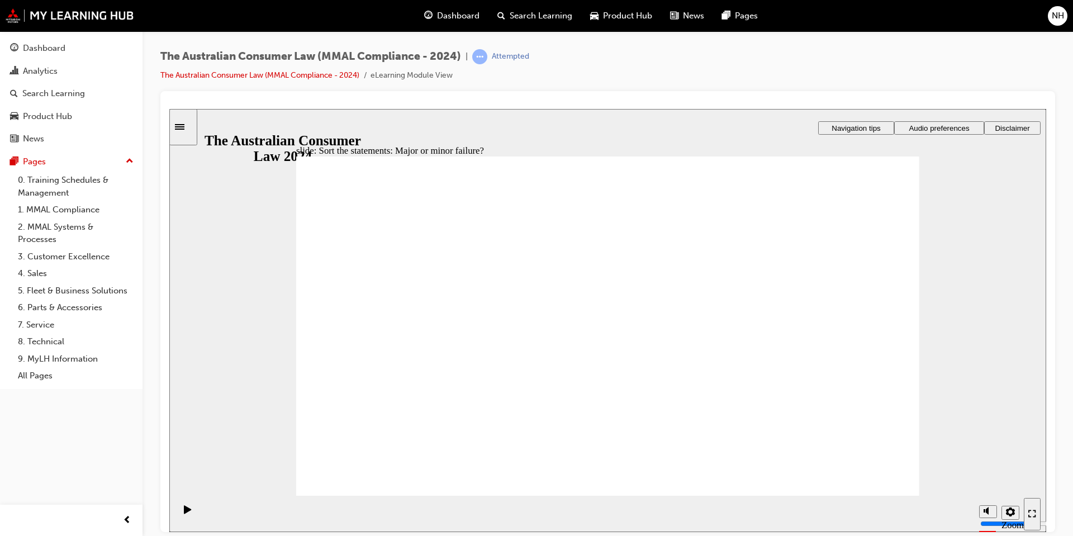
drag, startPoint x: 622, startPoint y: 283, endPoint x: 620, endPoint y: 291, distance: 8.0
drag, startPoint x: 613, startPoint y: 311, endPoint x: 457, endPoint y: 414, distance: 187.3
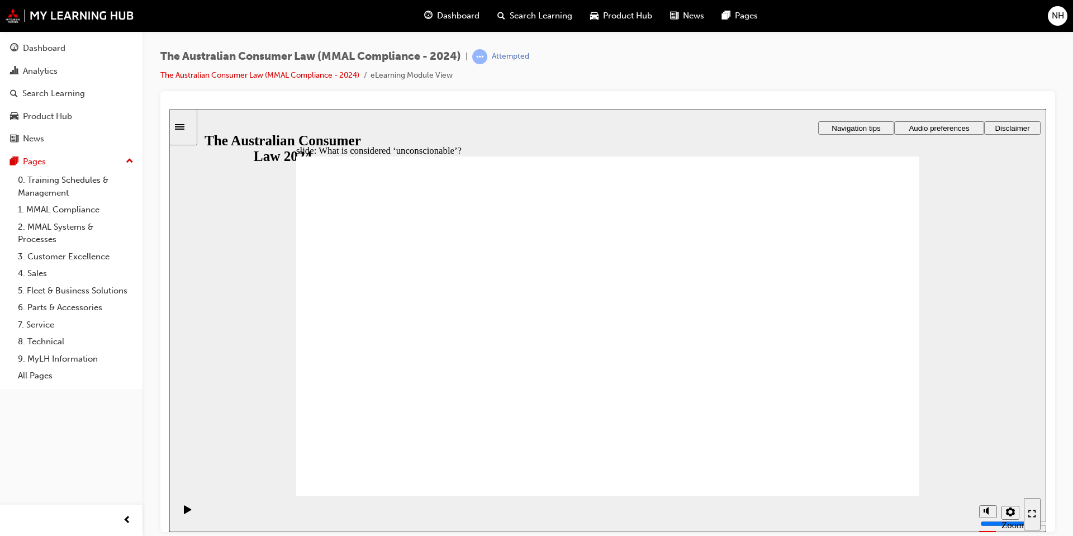
drag, startPoint x: 603, startPoint y: 285, endPoint x: 433, endPoint y: 373, distance: 190.6
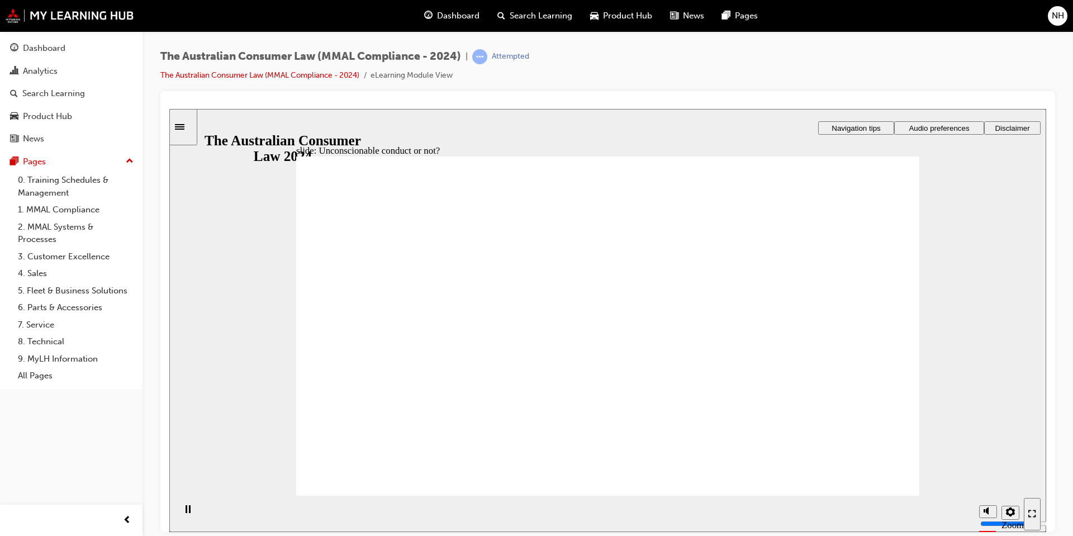
drag, startPoint x: 588, startPoint y: 293, endPoint x: 424, endPoint y: 392, distance: 191.7
drag, startPoint x: 609, startPoint y: 297, endPoint x: 781, endPoint y: 398, distance: 199.3
drag, startPoint x: 599, startPoint y: 290, endPoint x: 449, endPoint y: 364, distance: 167.9
drag, startPoint x: 595, startPoint y: 290, endPoint x: 433, endPoint y: 377, distance: 183.9
drag, startPoint x: 603, startPoint y: 296, endPoint x: 422, endPoint y: 375, distance: 197.6
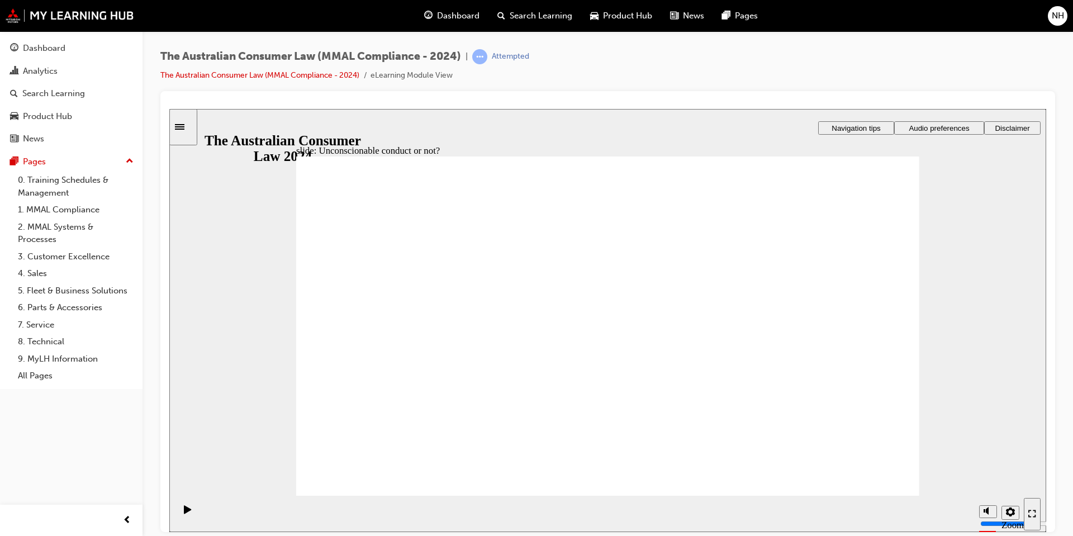
drag, startPoint x: 603, startPoint y: 293, endPoint x: 780, endPoint y: 398, distance: 206.6
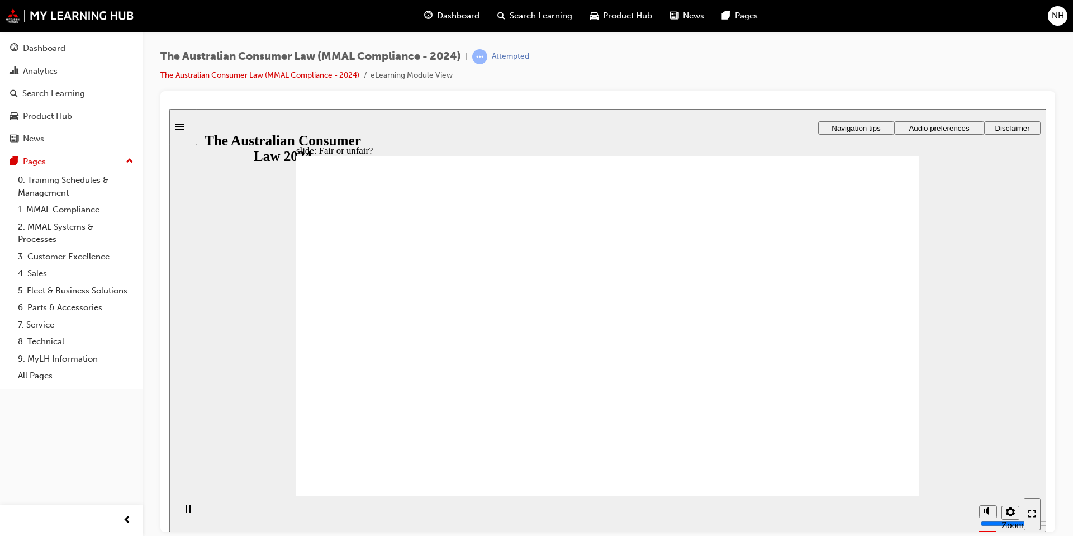
drag, startPoint x: 615, startPoint y: 296, endPoint x: 814, endPoint y: 405, distance: 226.7
drag, startPoint x: 604, startPoint y: 287, endPoint x: 404, endPoint y: 385, distance: 222.6
drag, startPoint x: 603, startPoint y: 296, endPoint x: 792, endPoint y: 393, distance: 212.1
drag, startPoint x: 603, startPoint y: 297, endPoint x: 776, endPoint y: 392, distance: 197.5
drag, startPoint x: 598, startPoint y: 302, endPoint x: 797, endPoint y: 411, distance: 226.7
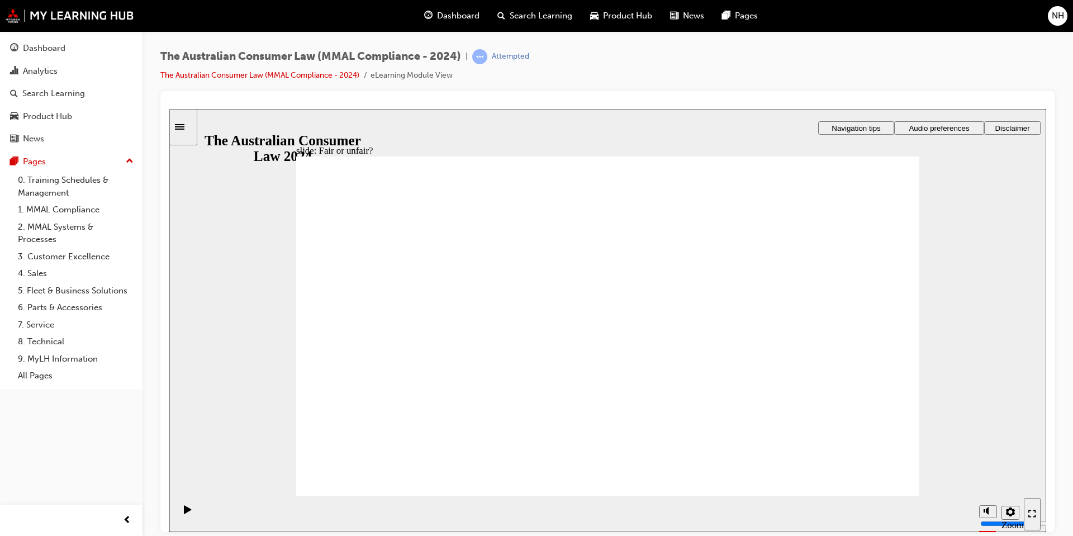
drag, startPoint x: 603, startPoint y: 293, endPoint x: 395, endPoint y: 388, distance: 228.5
drag, startPoint x: 598, startPoint y: 293, endPoint x: 802, endPoint y: 393, distance: 227.1
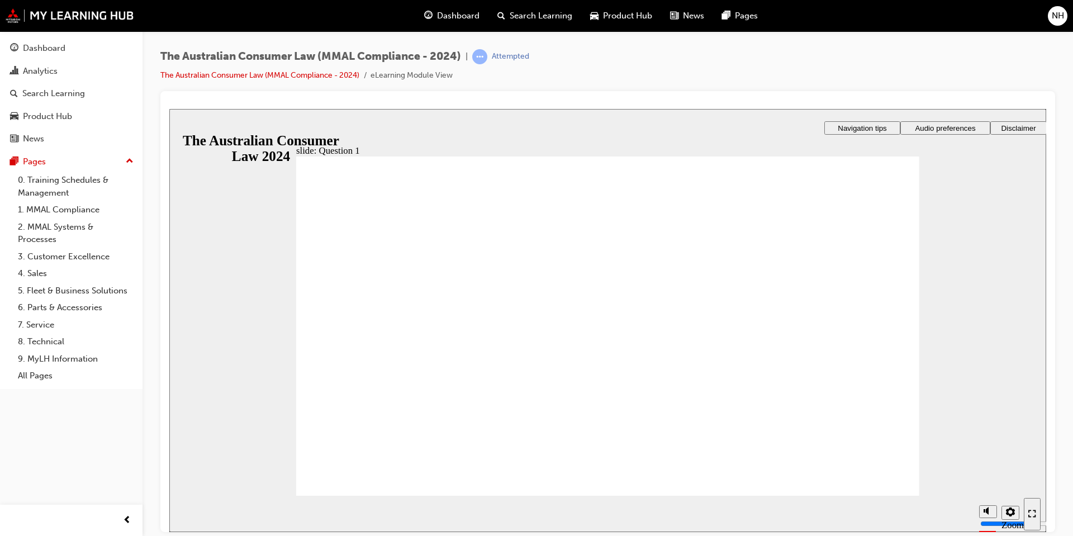
radio input "true"
checkbox input "true"
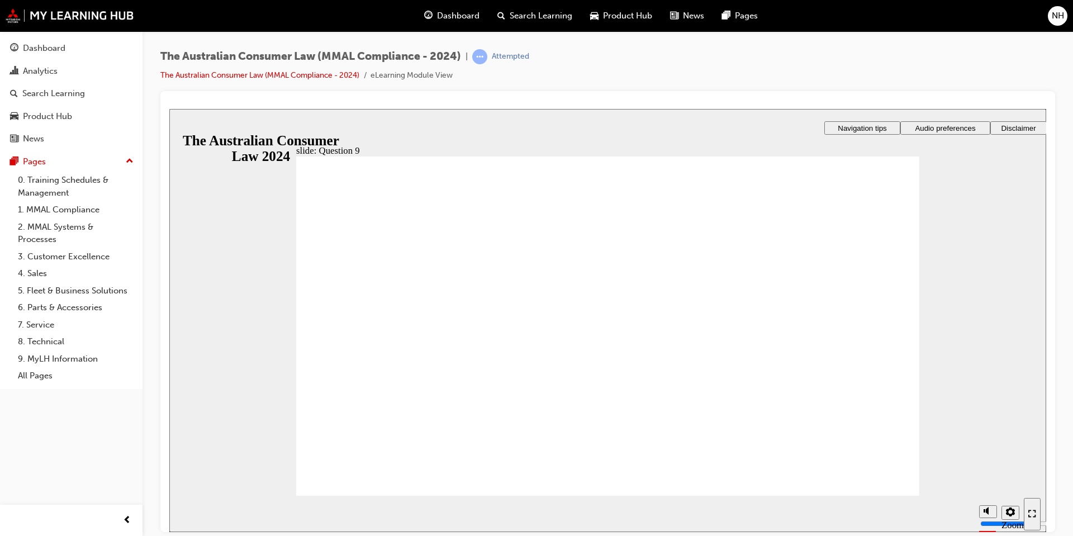
checkbox input "true"
drag, startPoint x: 326, startPoint y: 365, endPoint x: 364, endPoint y: 479, distance: 120.1
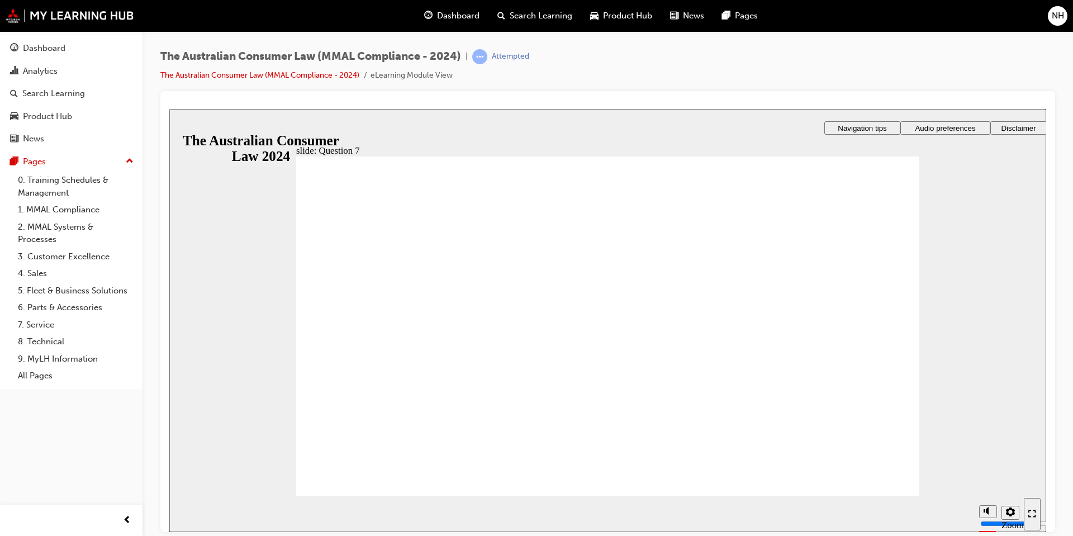
checkbox input "true"
radio input "true"
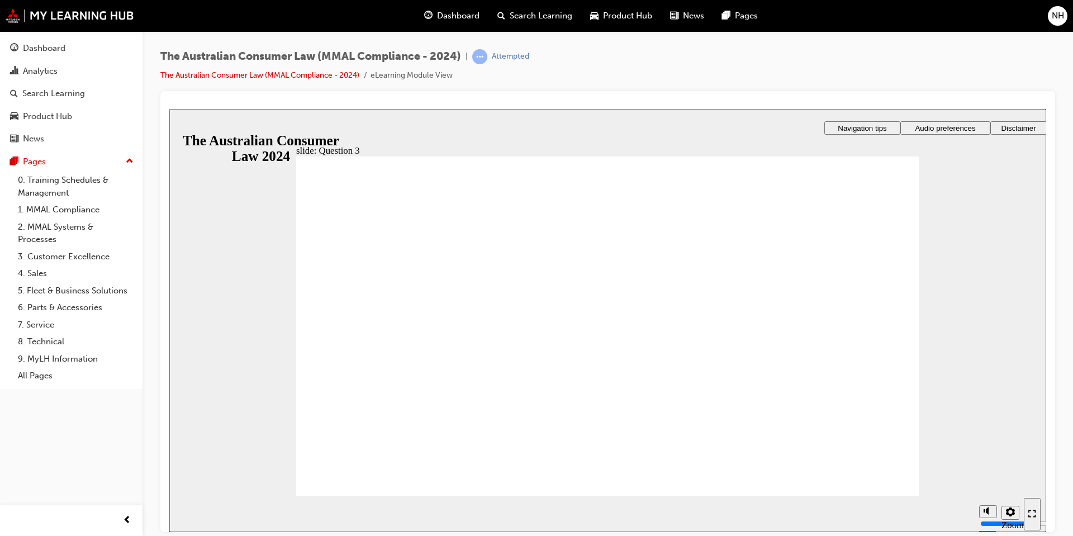
radio input "true"
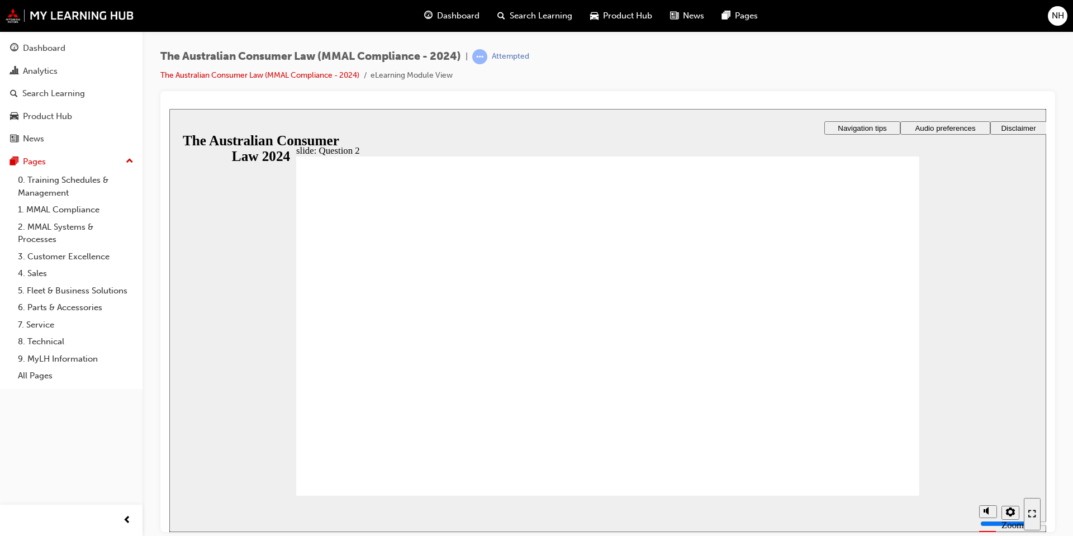
radio input "true"
checkbox input "true"
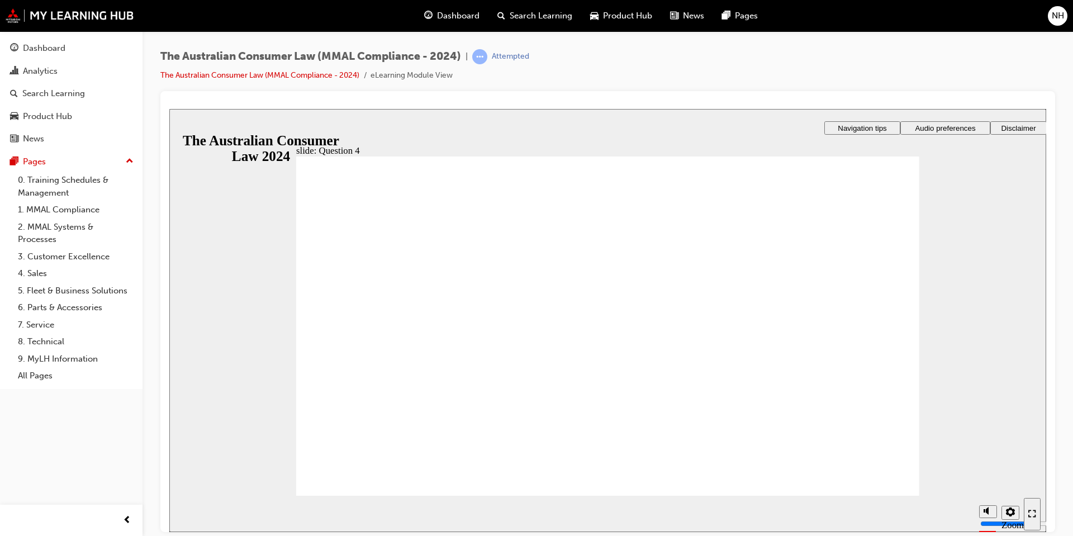
checkbox input "true"
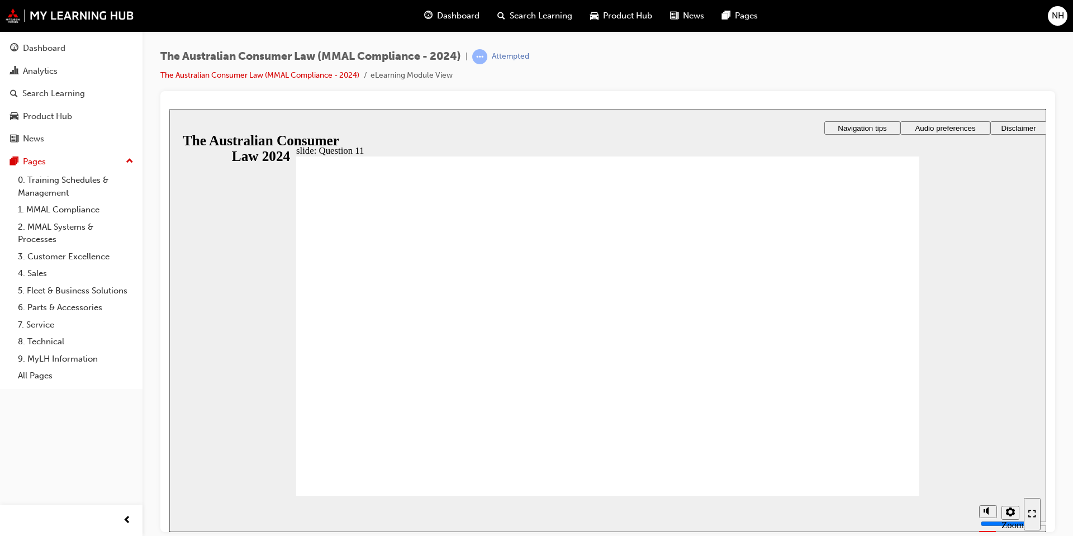
checkbox input "true"
radio input "true"
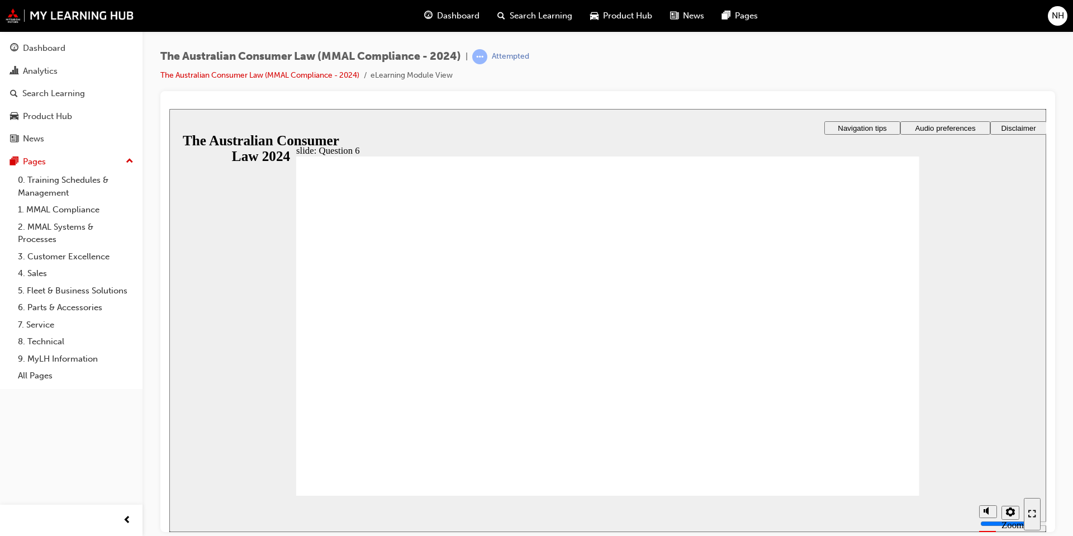
checkbox input "true"
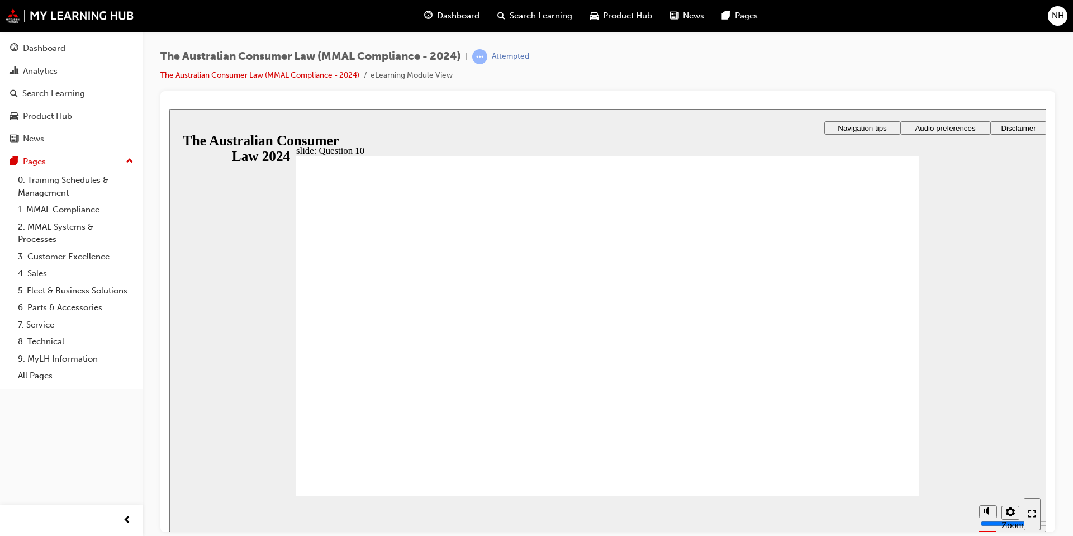
checkbox input "true"
checkbox input "false"
radio input "true"
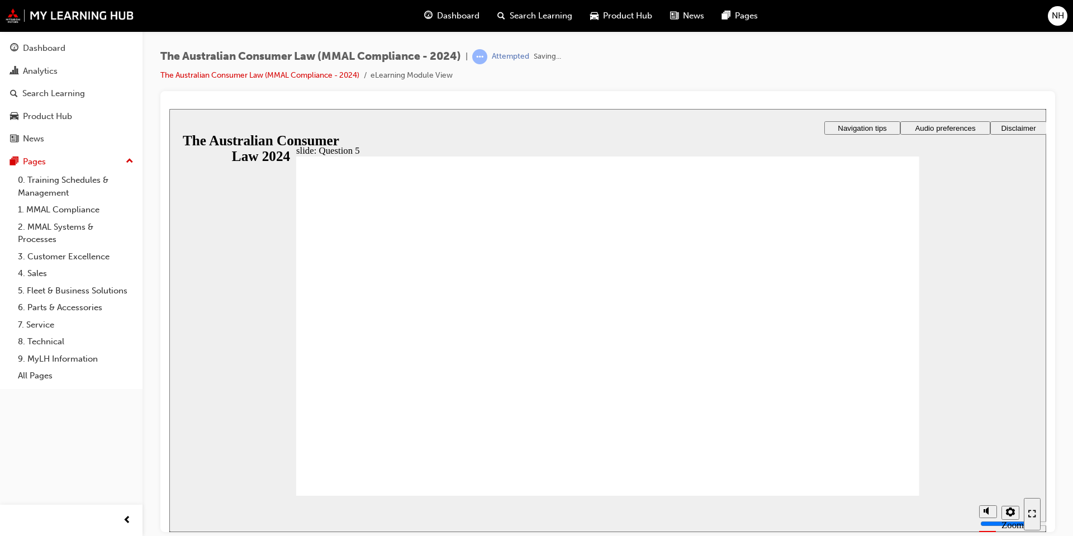
radio input "true"
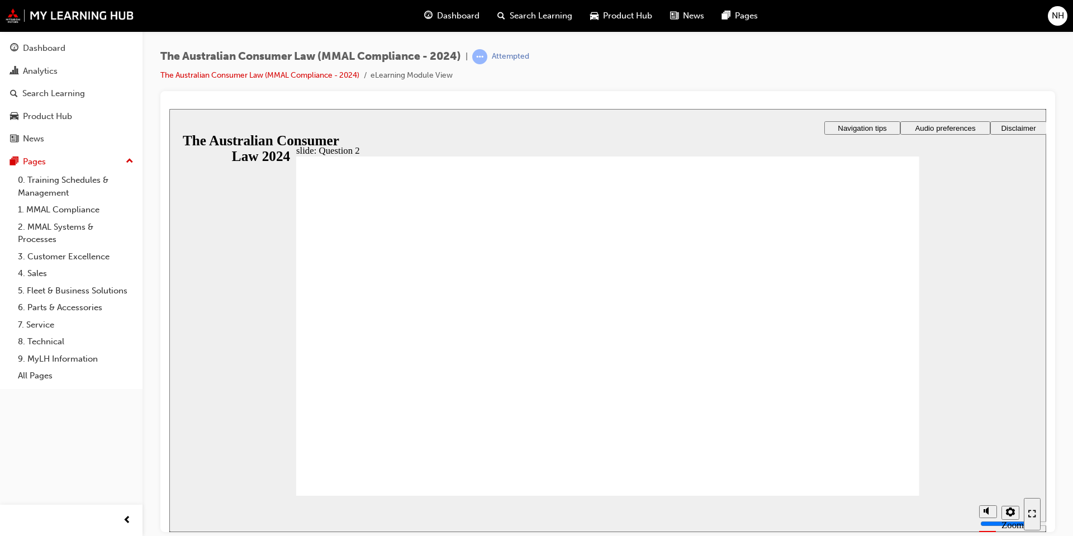
radio input "true"
checkbox input "true"
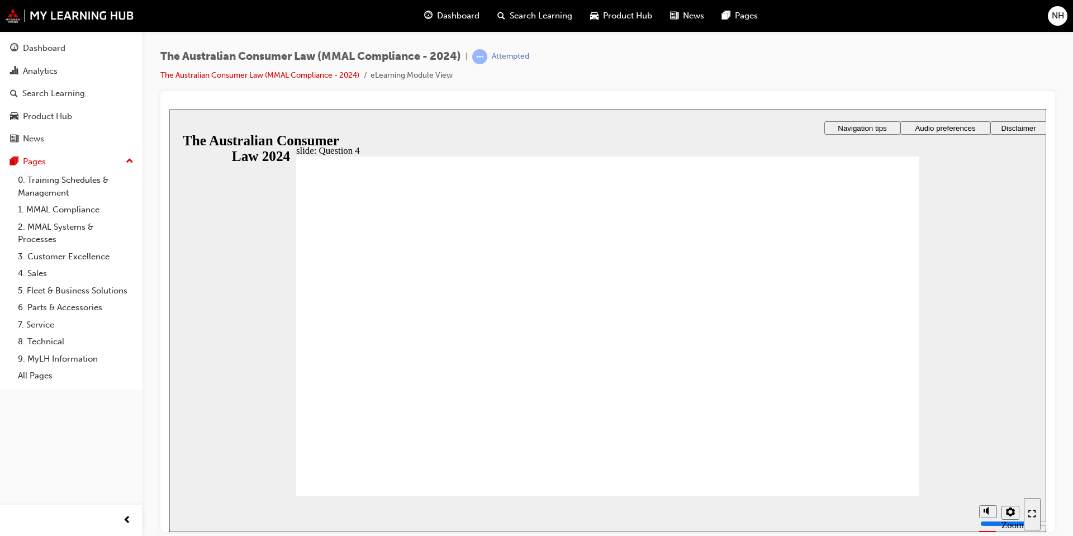
checkbox input "true"
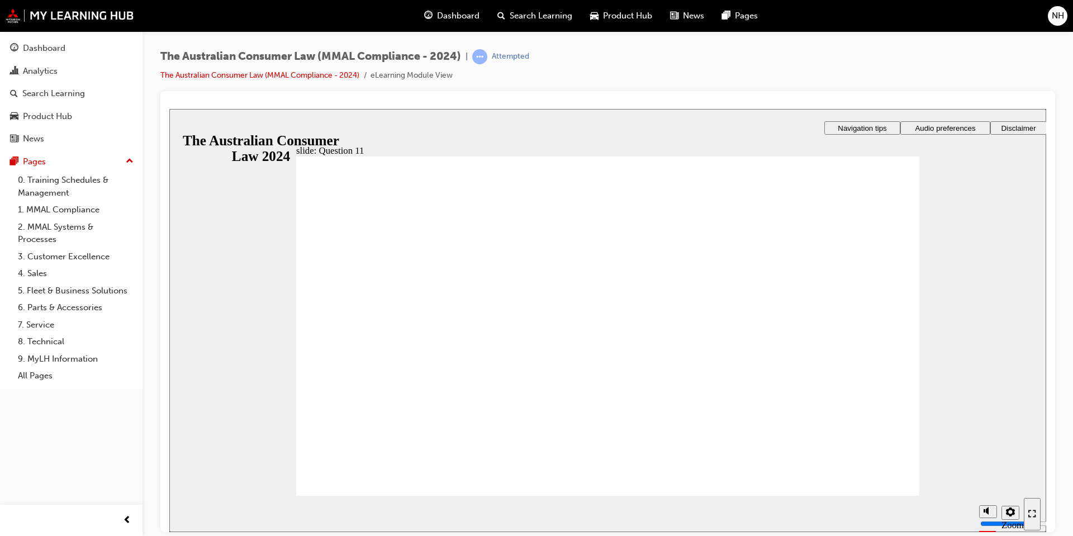
checkbox input "true"
radio input "true"
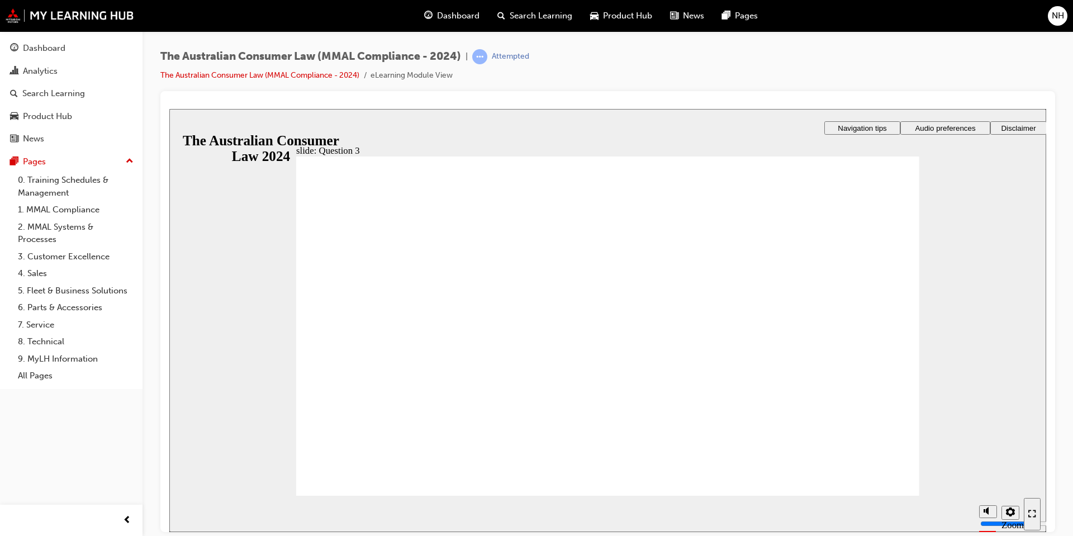
radio input "true"
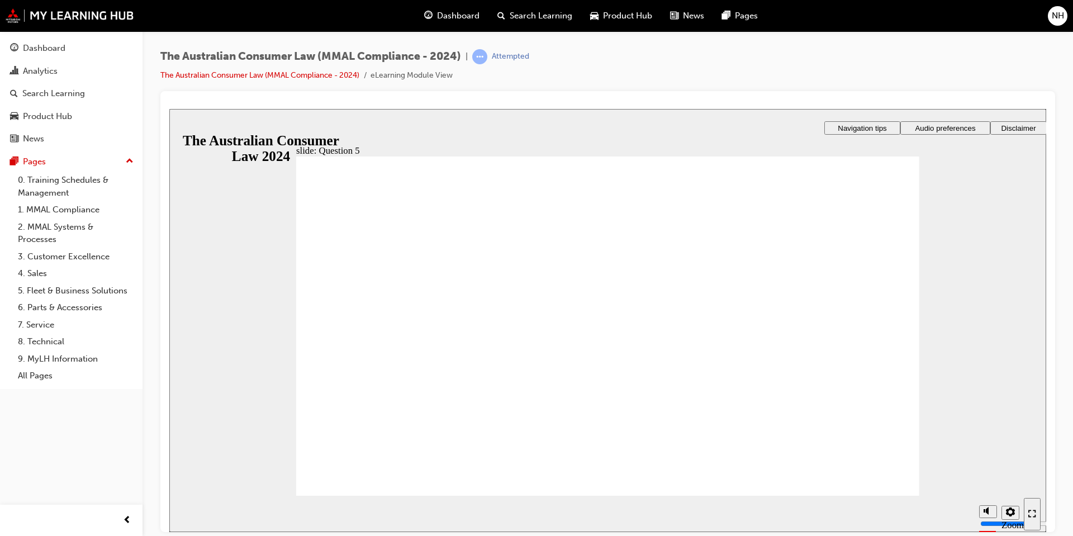
checkbox input "true"
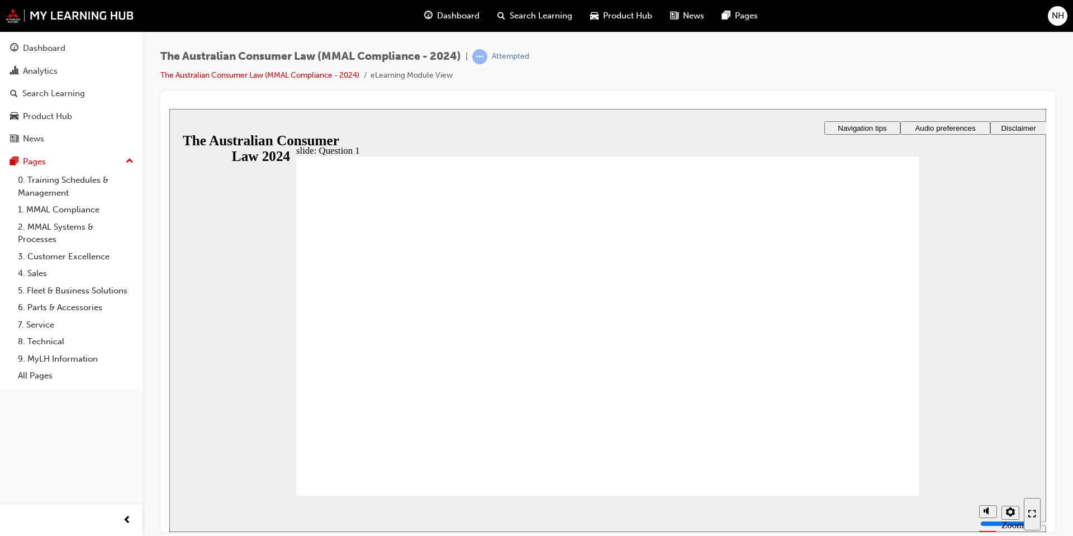
radio input "true"
checkbox input "true"
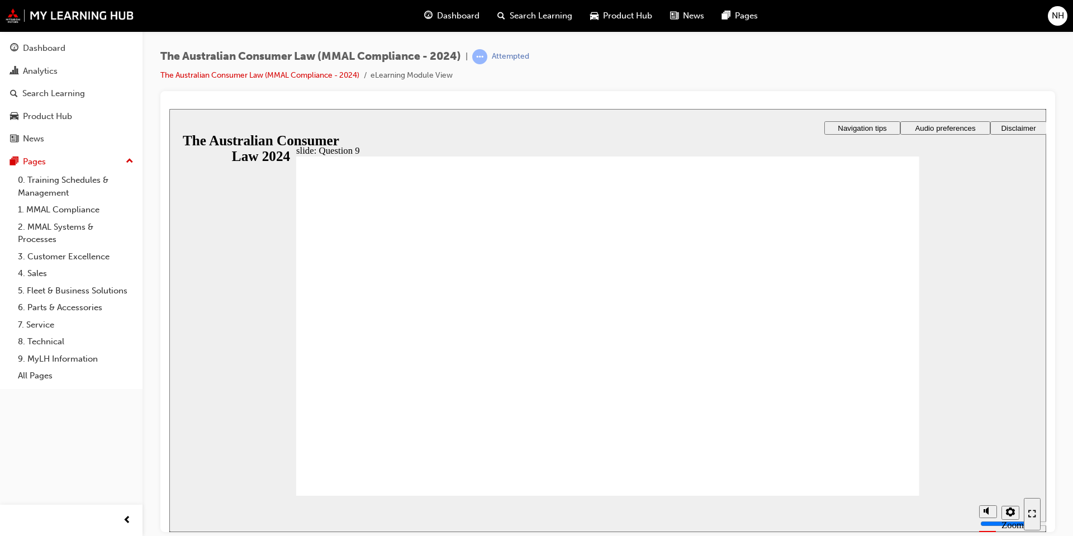
checkbox input "true"
drag, startPoint x: 364, startPoint y: 333, endPoint x: 365, endPoint y: 365, distance: 31.8
checkbox input "true"
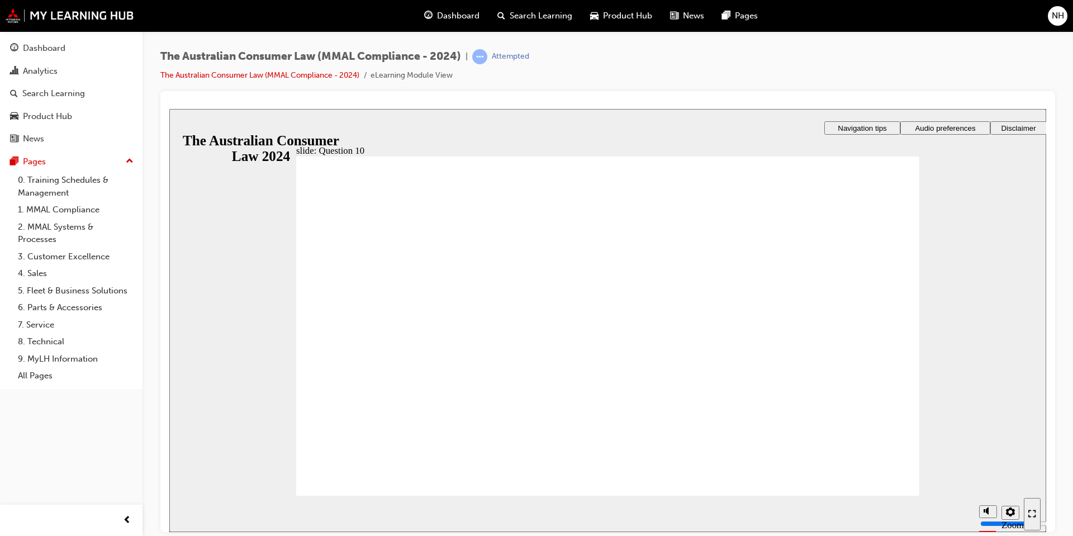
checkbox input "true"
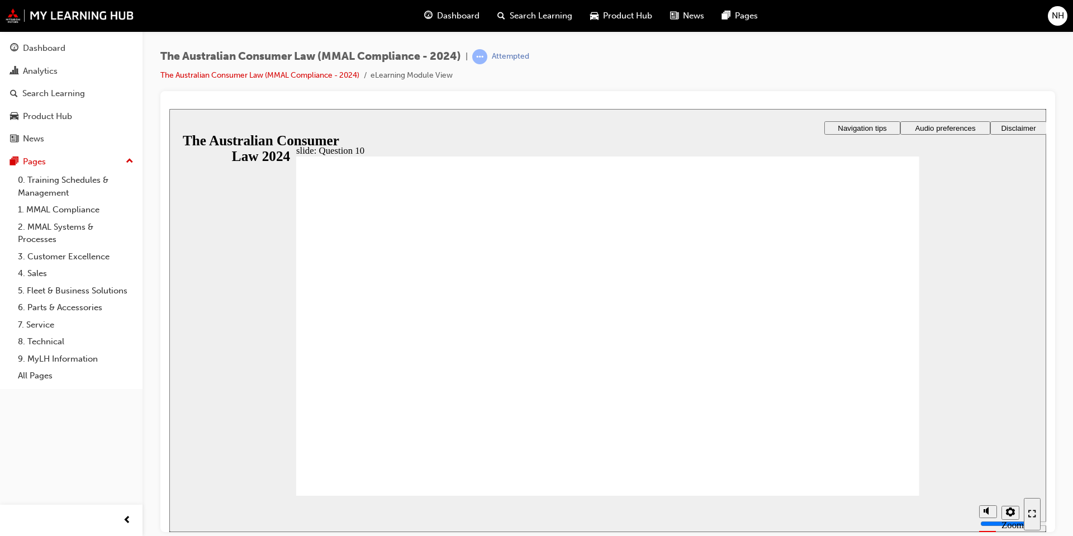
radio input "true"
drag, startPoint x: 399, startPoint y: 314, endPoint x: 389, endPoint y: 462, distance: 148.4
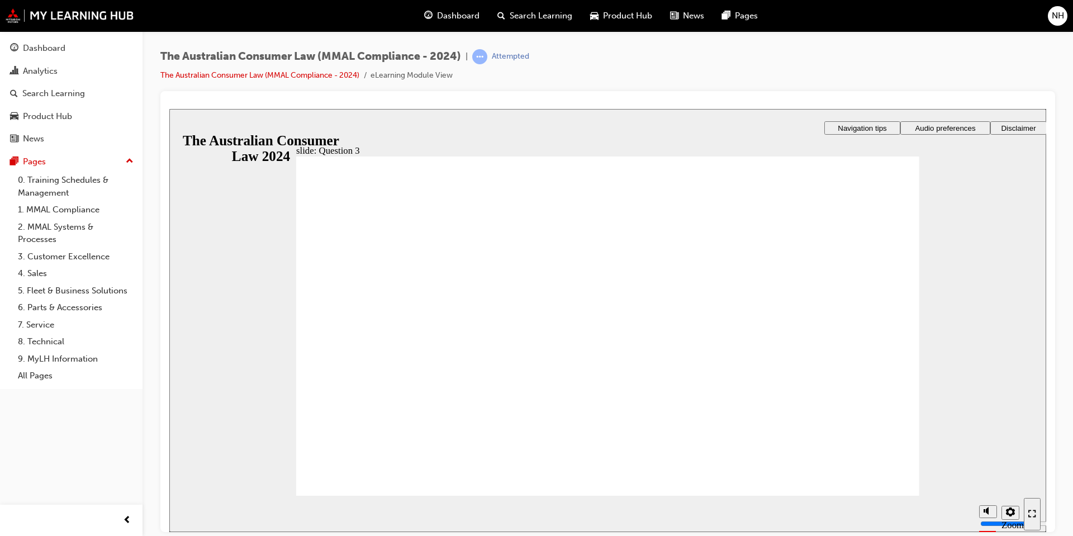
radio input "true"
checkbox input "true"
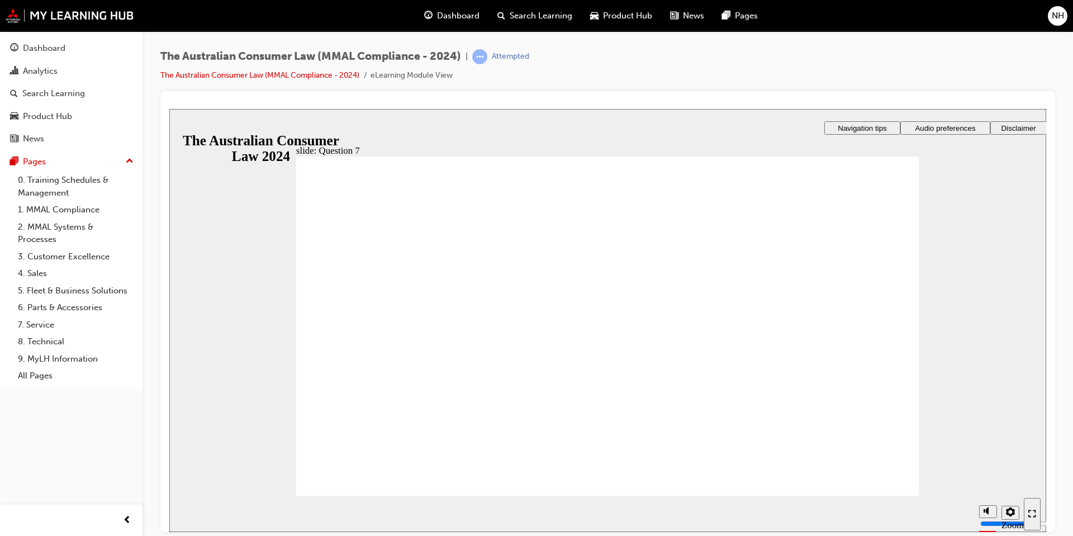
checkbox input "true"
drag, startPoint x: 364, startPoint y: 312, endPoint x: 352, endPoint y: 461, distance: 149.6
radio input "true"
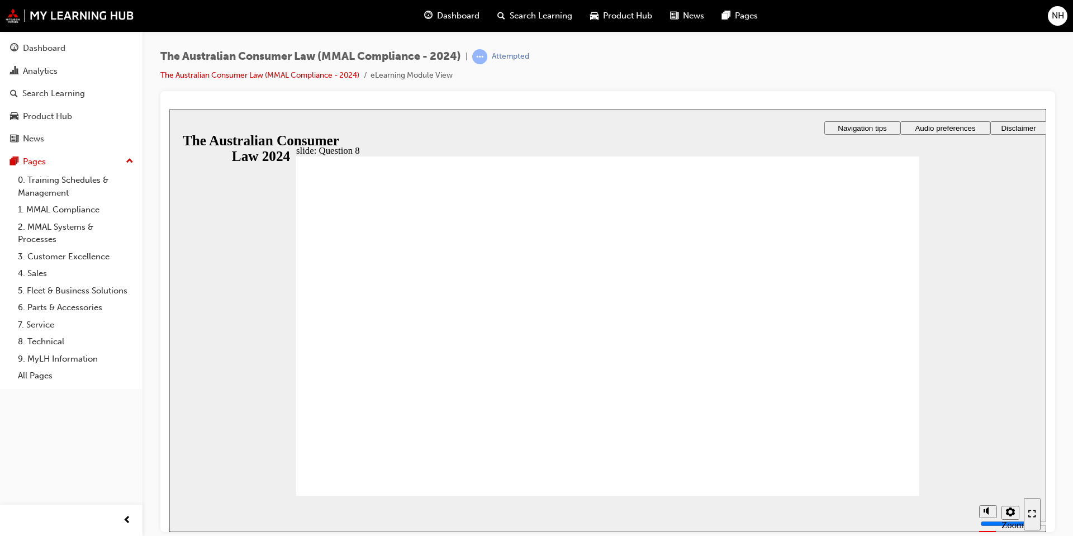
drag, startPoint x: 425, startPoint y: 352, endPoint x: 385, endPoint y: 461, distance: 115.7
checkbox input "true"
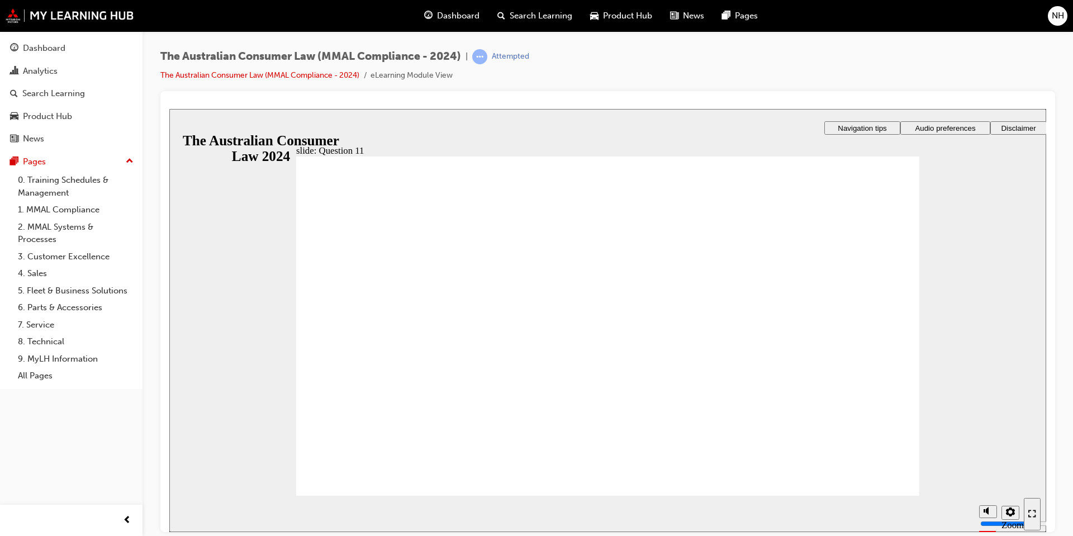
checkbox input "true"
radio input "true"
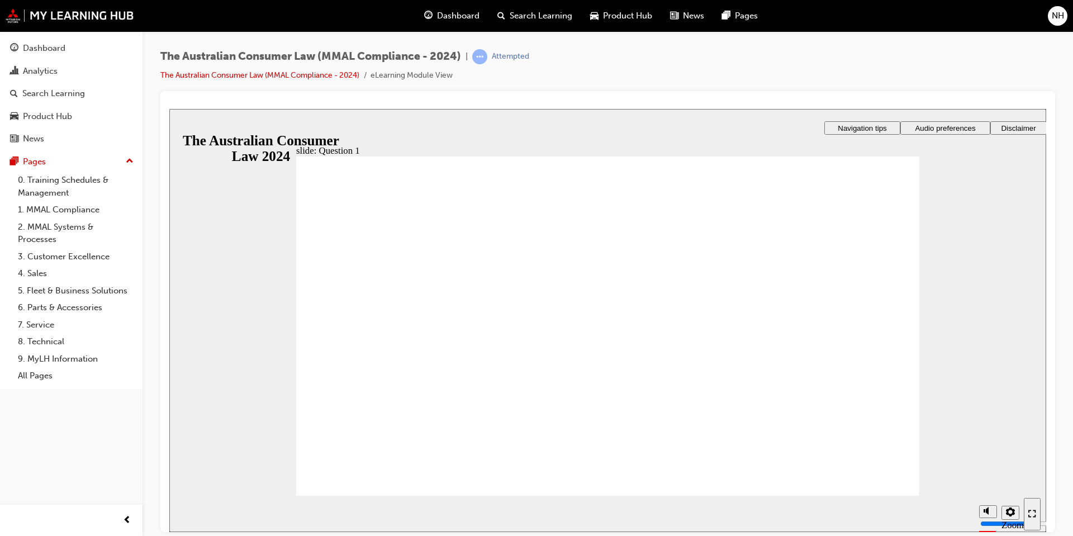
radio input "true"
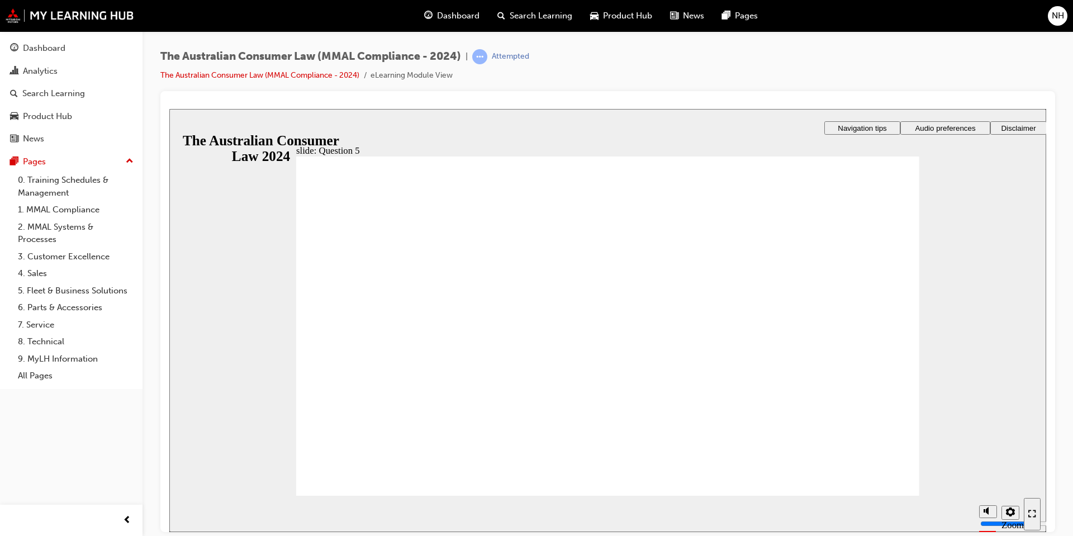
drag, startPoint x: 380, startPoint y: 304, endPoint x: 374, endPoint y: 460, distance: 156.0
checkbox input "true"
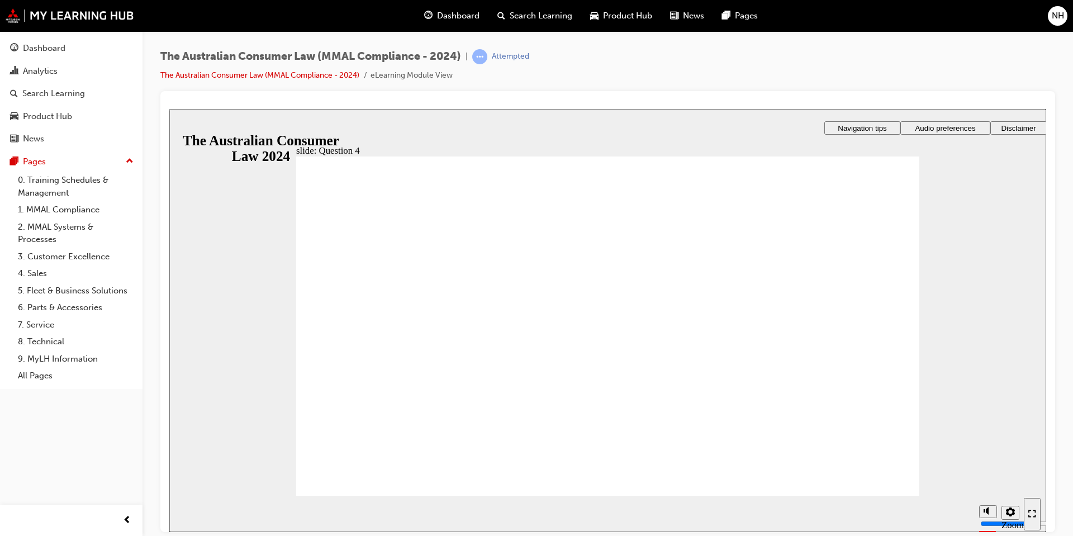
checkbox input "true"
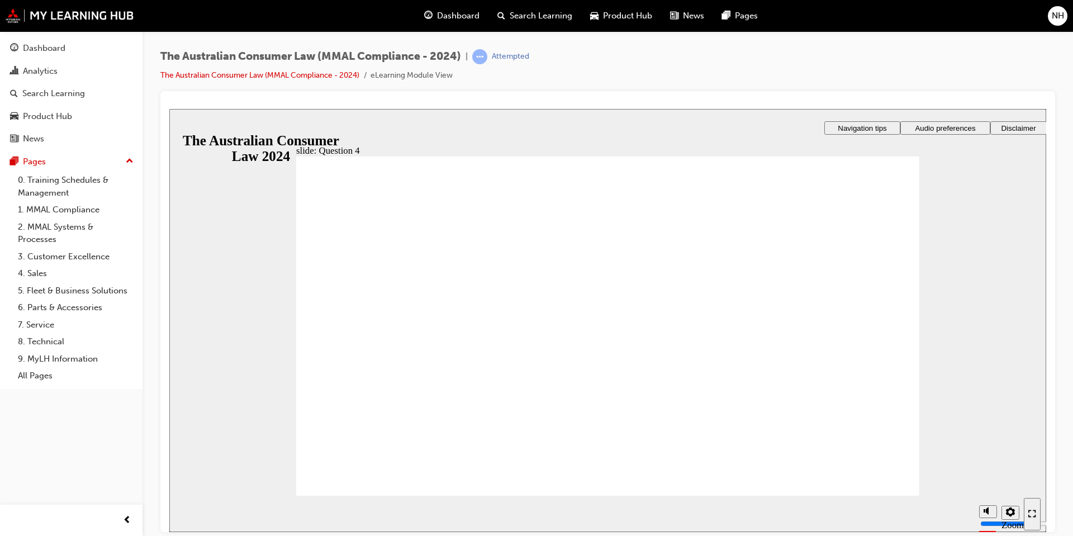
checkbox input "true"
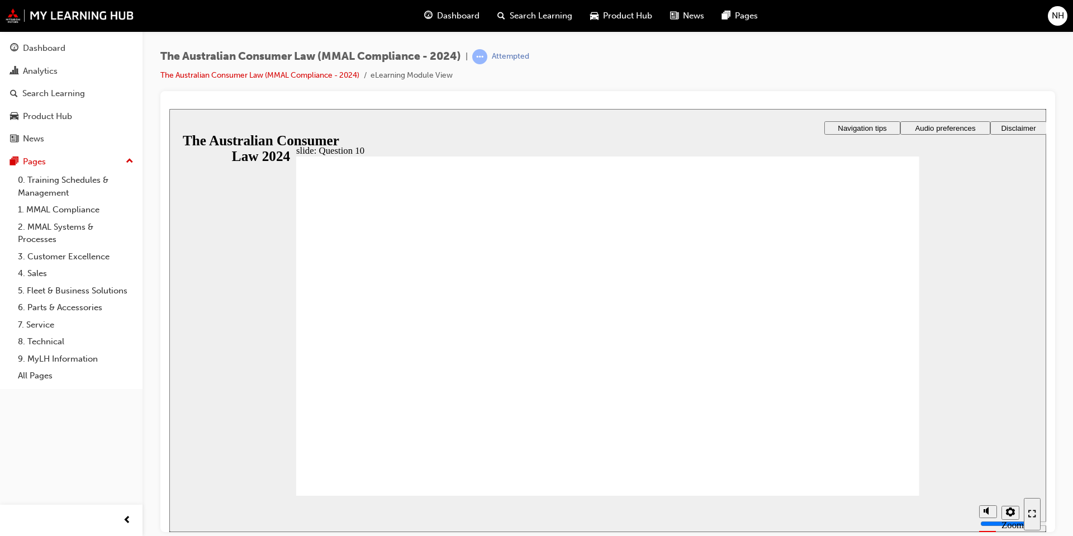
checkbox input "true"
checkbox input "false"
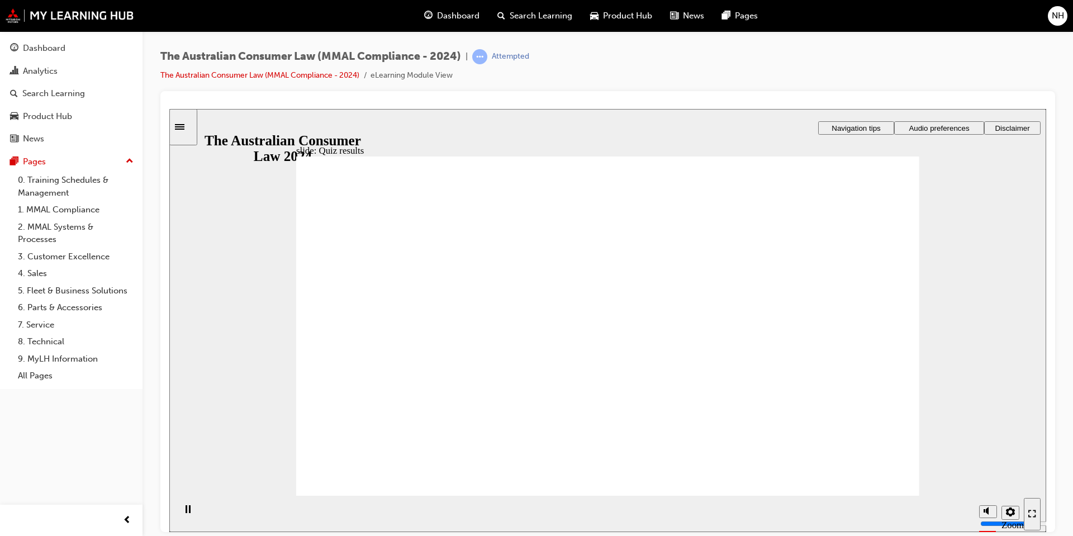
checkbox input "true"
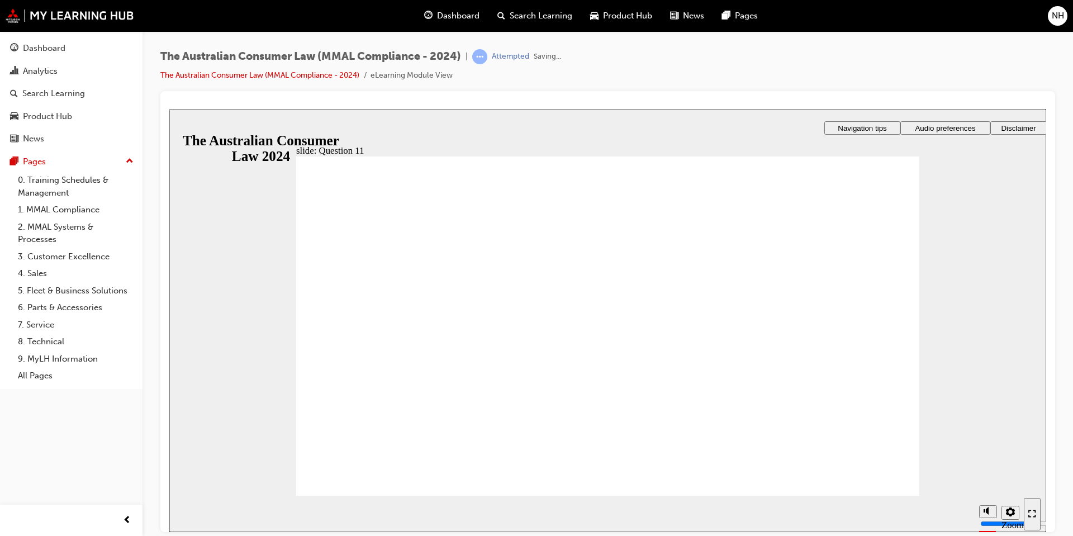
radio input "true"
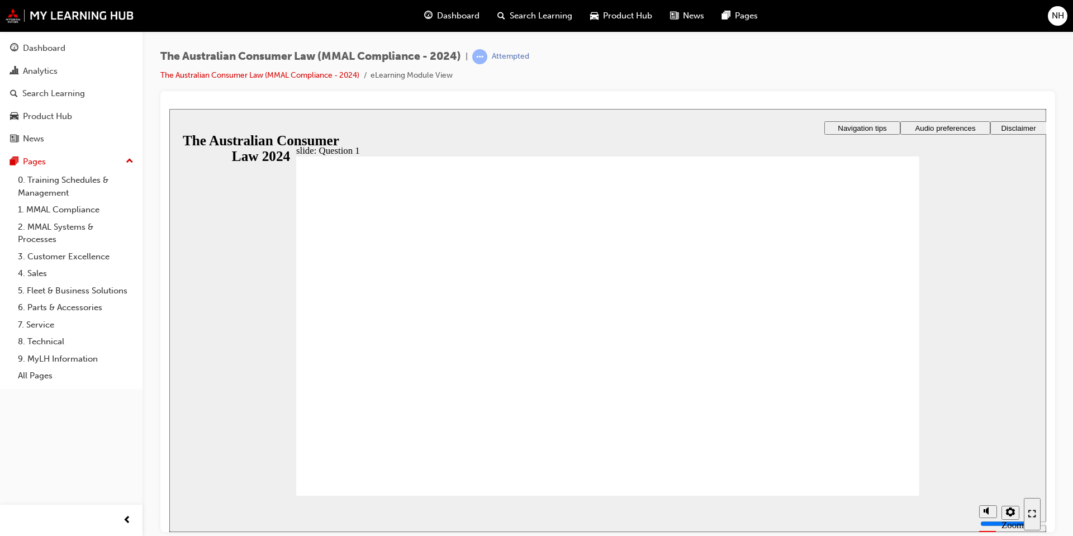
checkbox input "true"
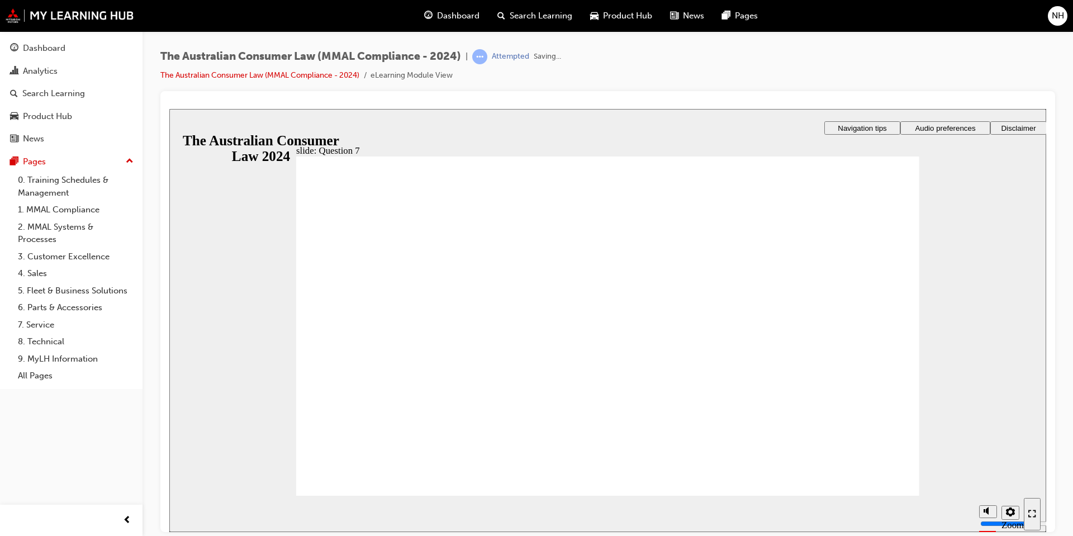
checkbox input "true"
drag, startPoint x: 357, startPoint y: 334, endPoint x: 466, endPoint y: 392, distance: 123.5
checkbox input "true"
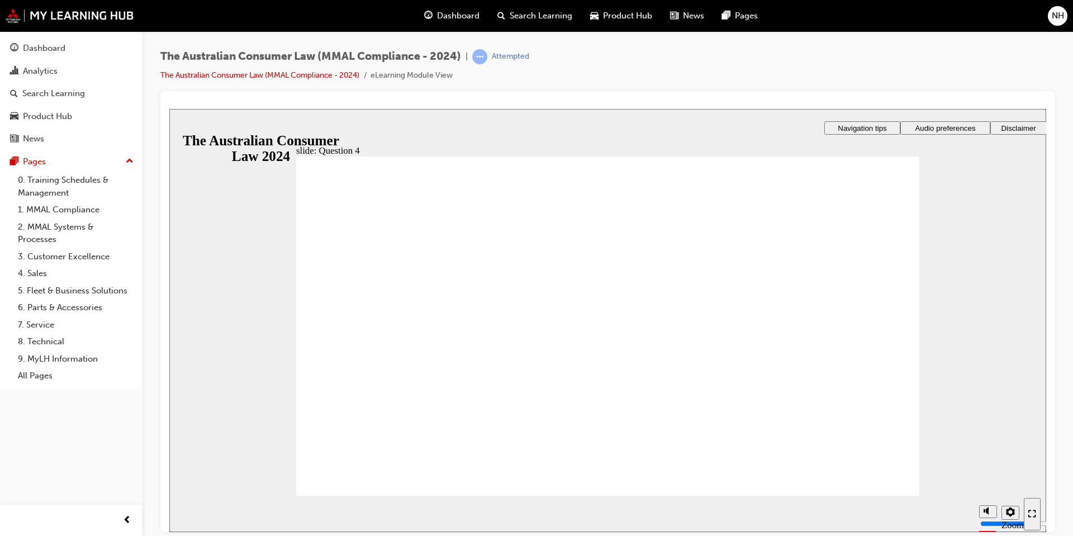
checkbox input "true"
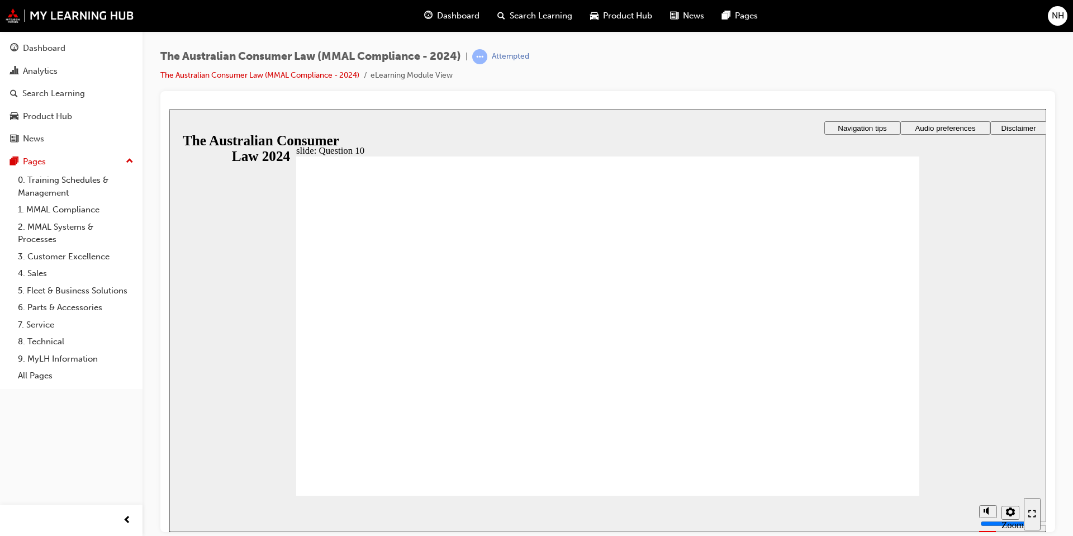
drag, startPoint x: 338, startPoint y: 301, endPoint x: 351, endPoint y: 321, distance: 24.6
checkbox input "true"
checkbox input "false"
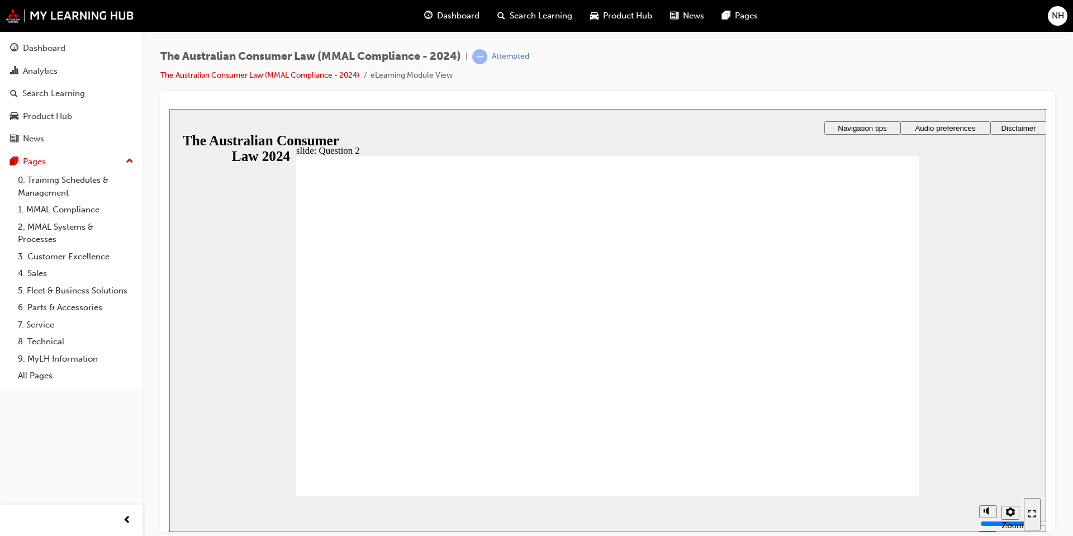
radio input "true"
drag, startPoint x: 372, startPoint y: 366, endPoint x: 361, endPoint y: 459, distance: 93.9
radio input "true"
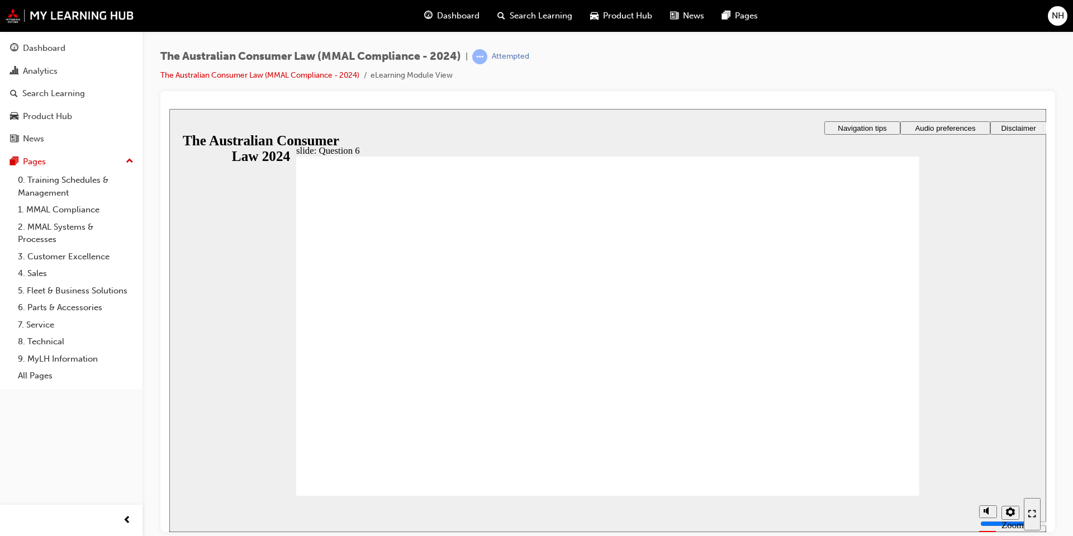
drag, startPoint x: 364, startPoint y: 353, endPoint x: 354, endPoint y: 462, distance: 109.3
radio input "true"
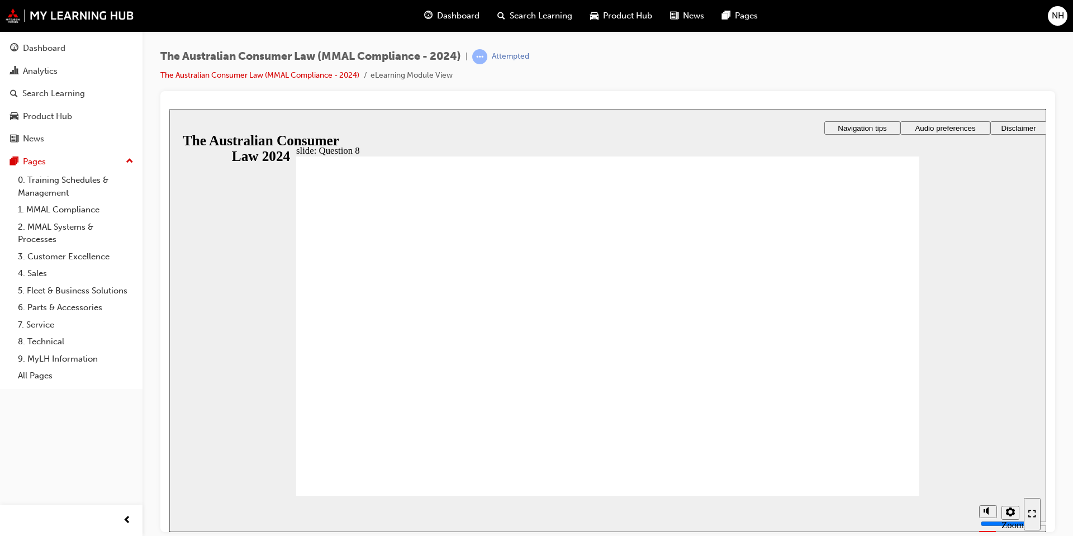
radio input "true"
checkbox input "true"
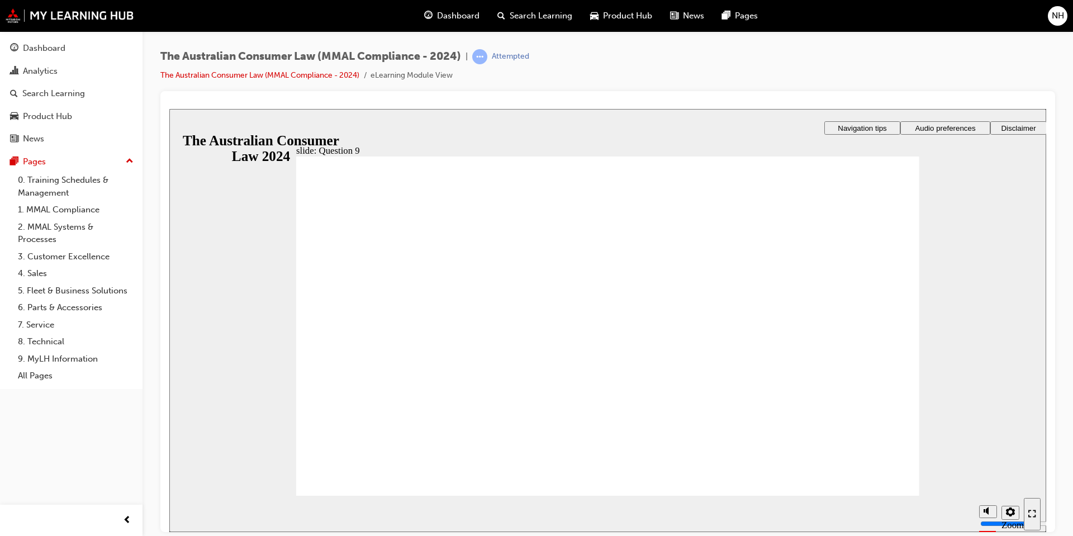
checkbox input "true"
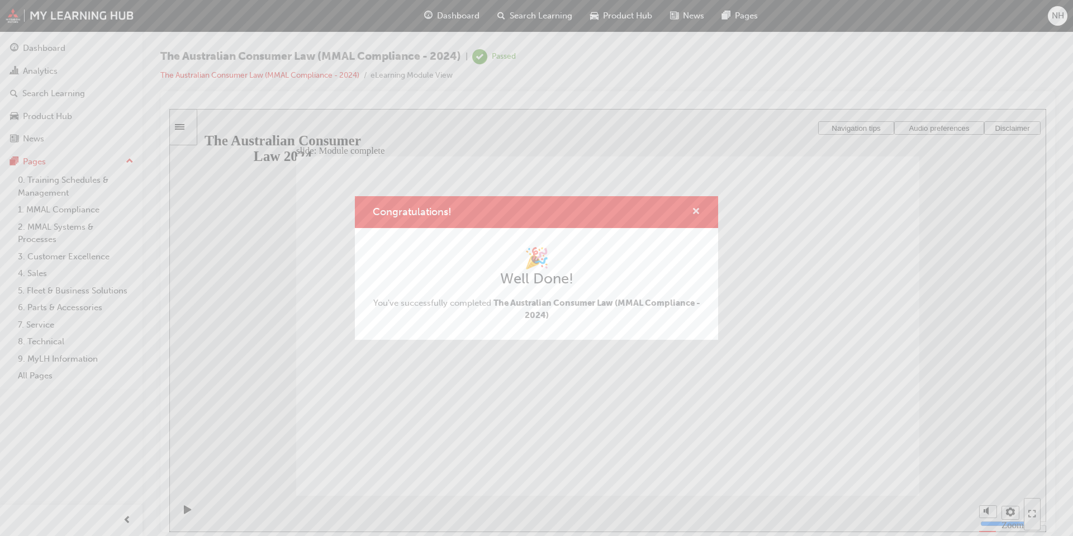
click at [699, 212] on span "cross-icon" at bounding box center [696, 212] width 8 height 10
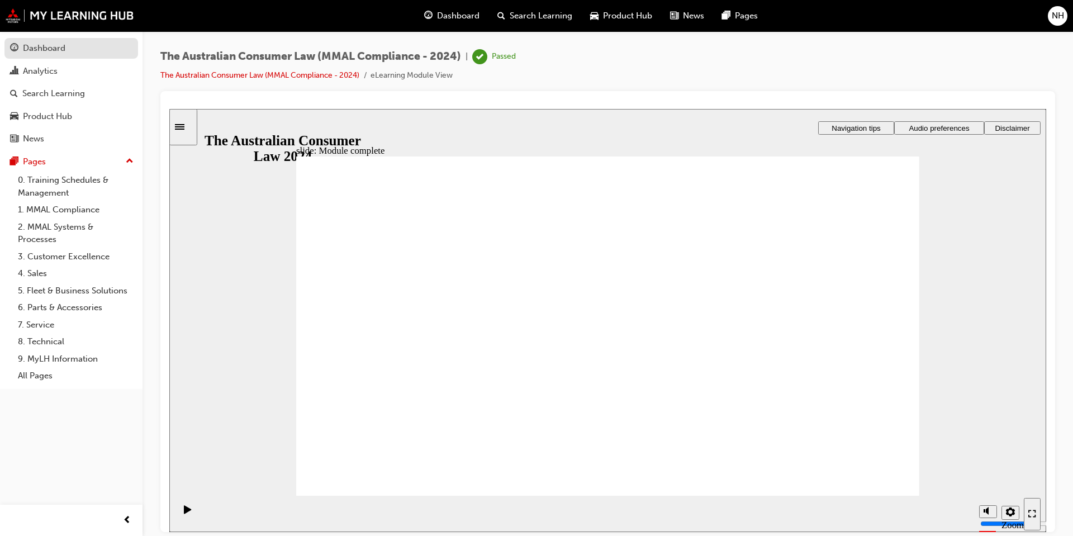
click at [99, 41] on div "Dashboard" at bounding box center [71, 48] width 122 height 14
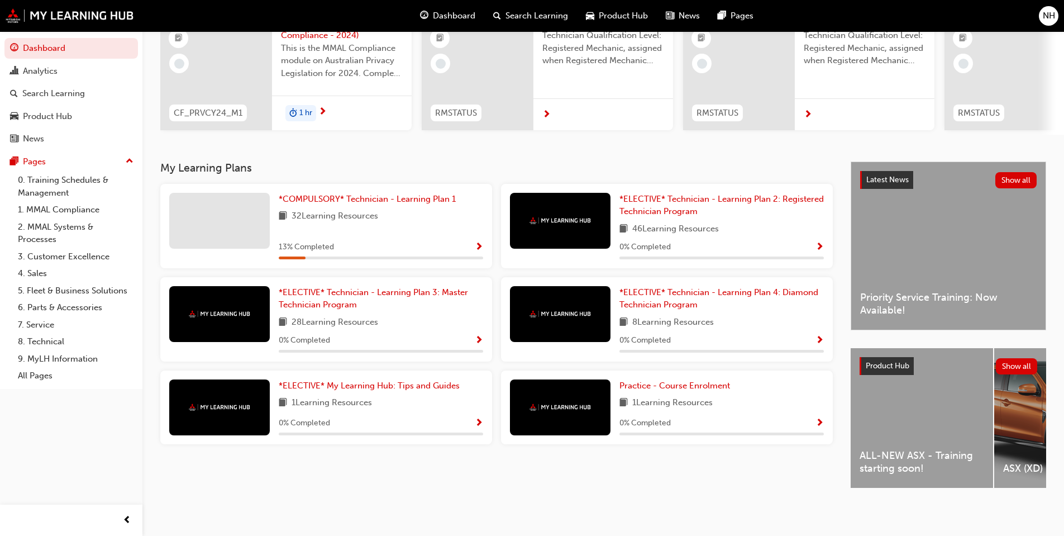
scroll to position [132, 0]
click at [878, 434] on div "ALL-NEW ASX - Training starting soon!" at bounding box center [922, 418] width 142 height 140
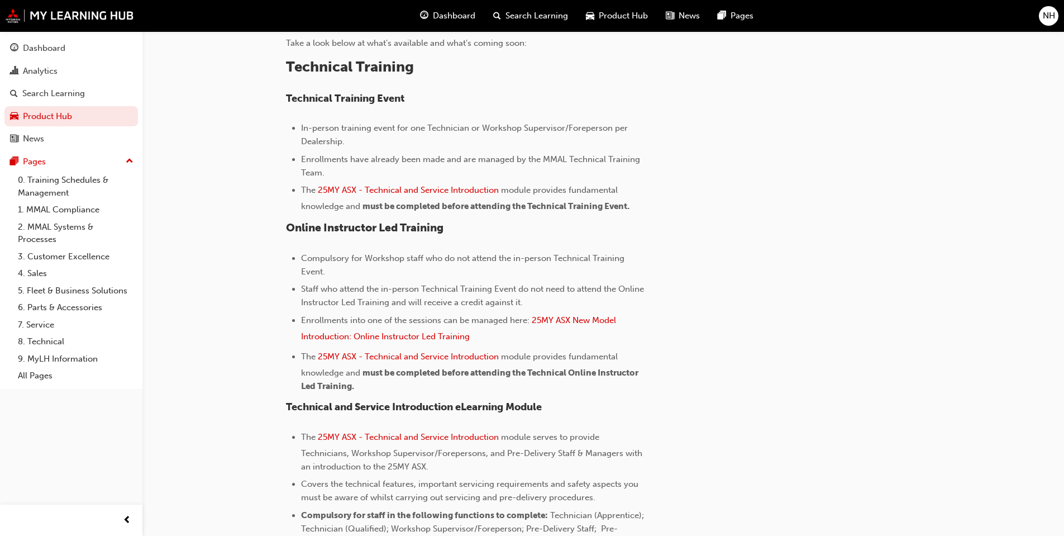
scroll to position [391, 0]
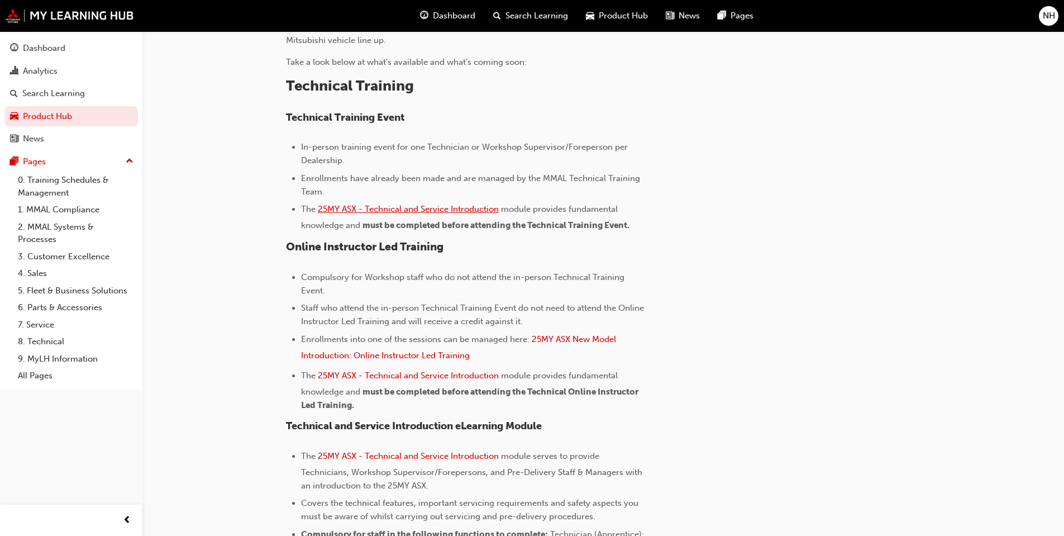
click at [382, 211] on span "25MY ASX - Technical and Service Introduction" at bounding box center [408, 209] width 181 height 10
